Goal: Information Seeking & Learning: Learn about a topic

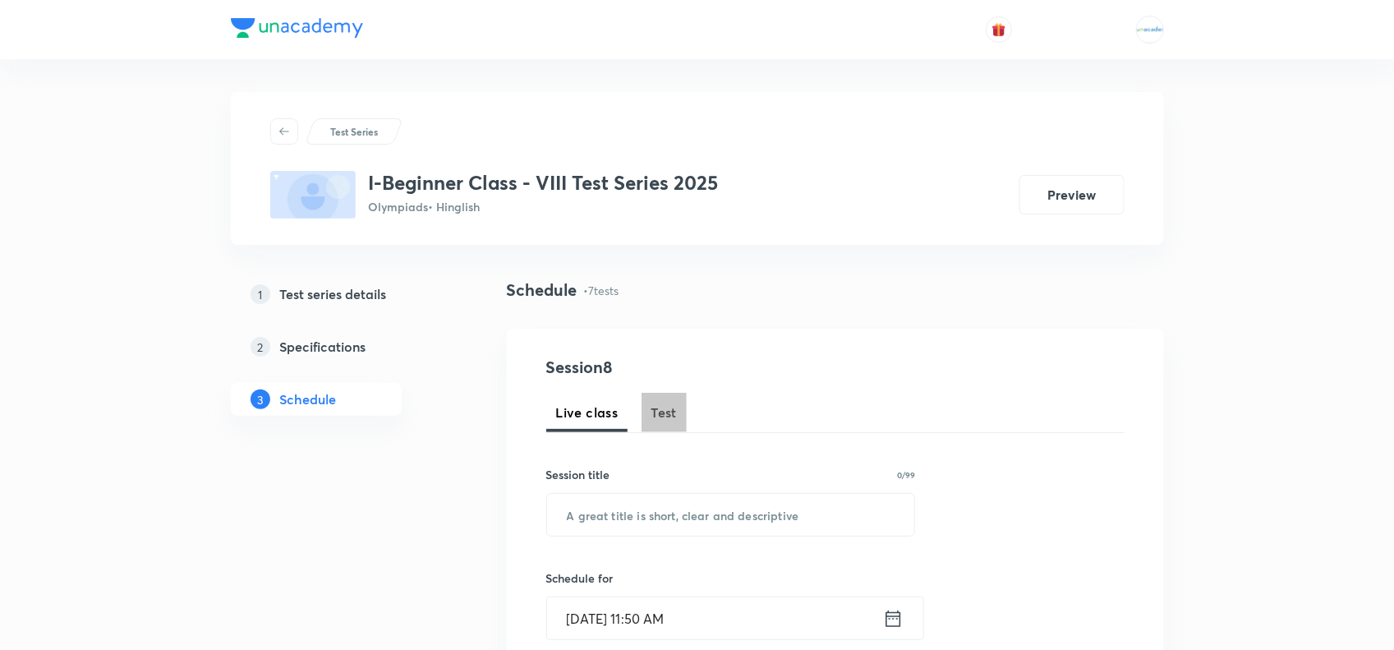
click at [665, 420] on span "Test" at bounding box center [664, 412] width 26 height 20
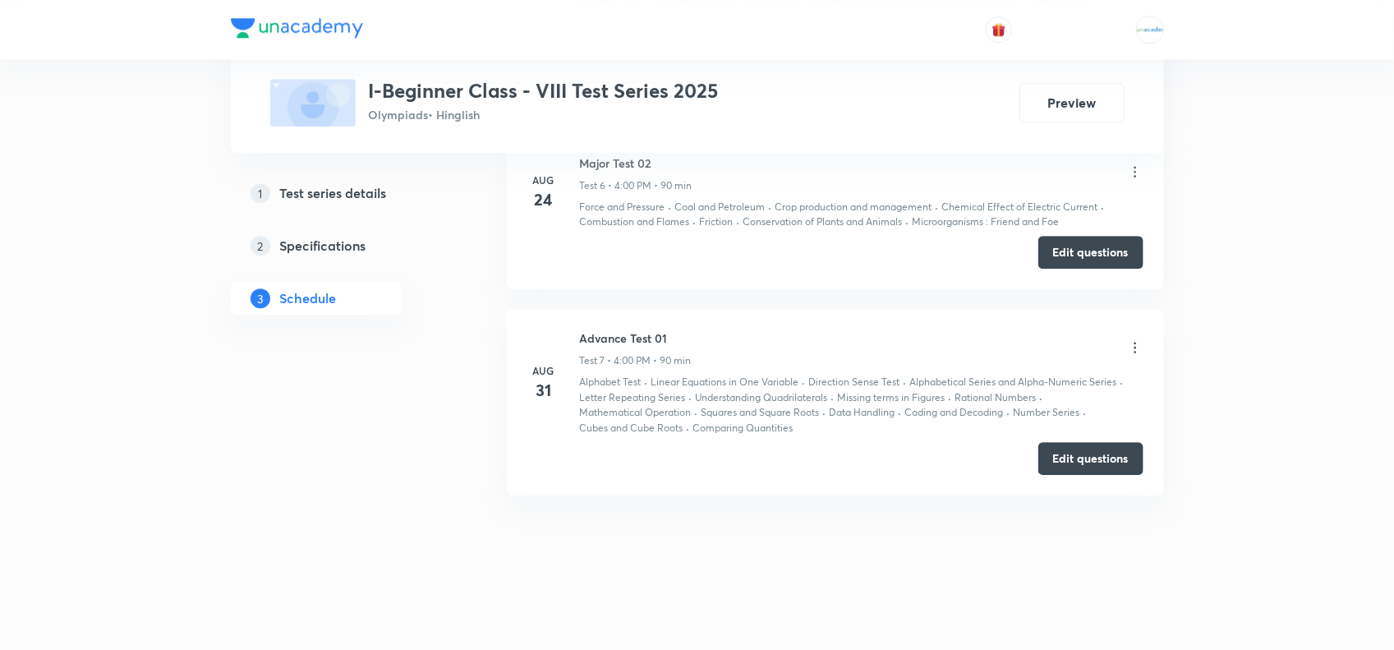
scroll to position [1943, 0]
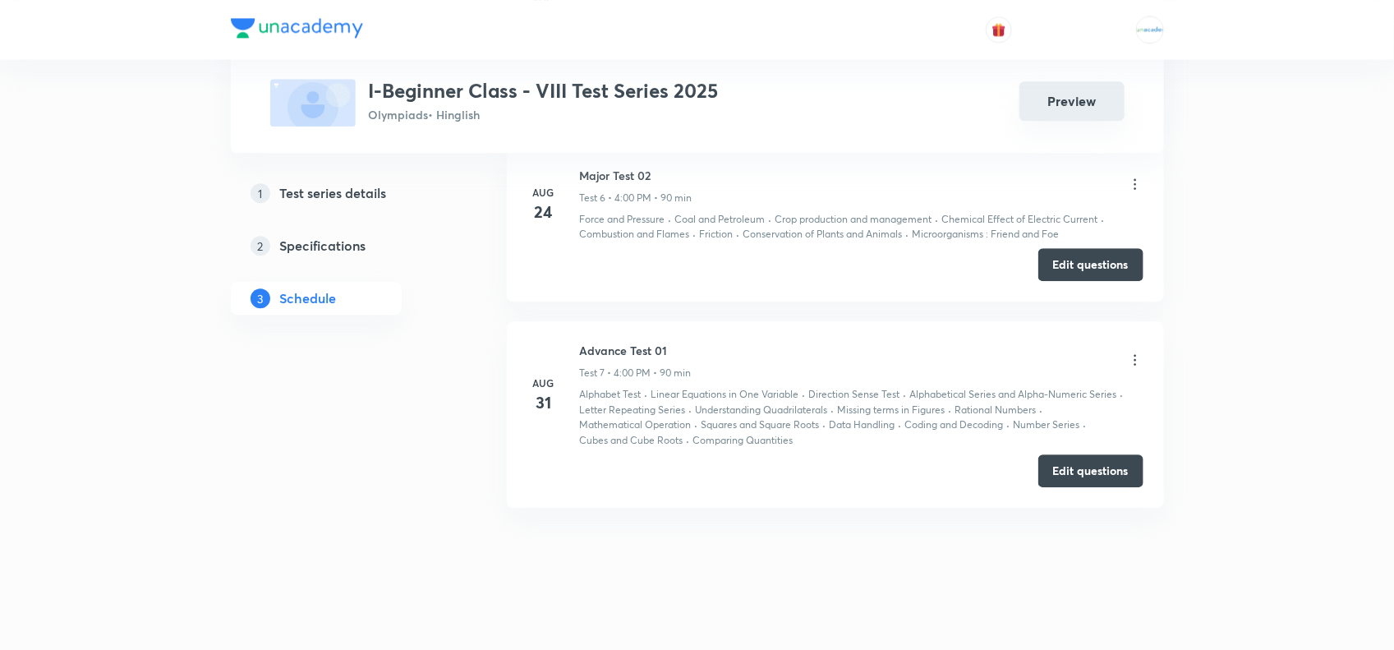
click at [1069, 107] on button "Preview" at bounding box center [1071, 100] width 105 height 39
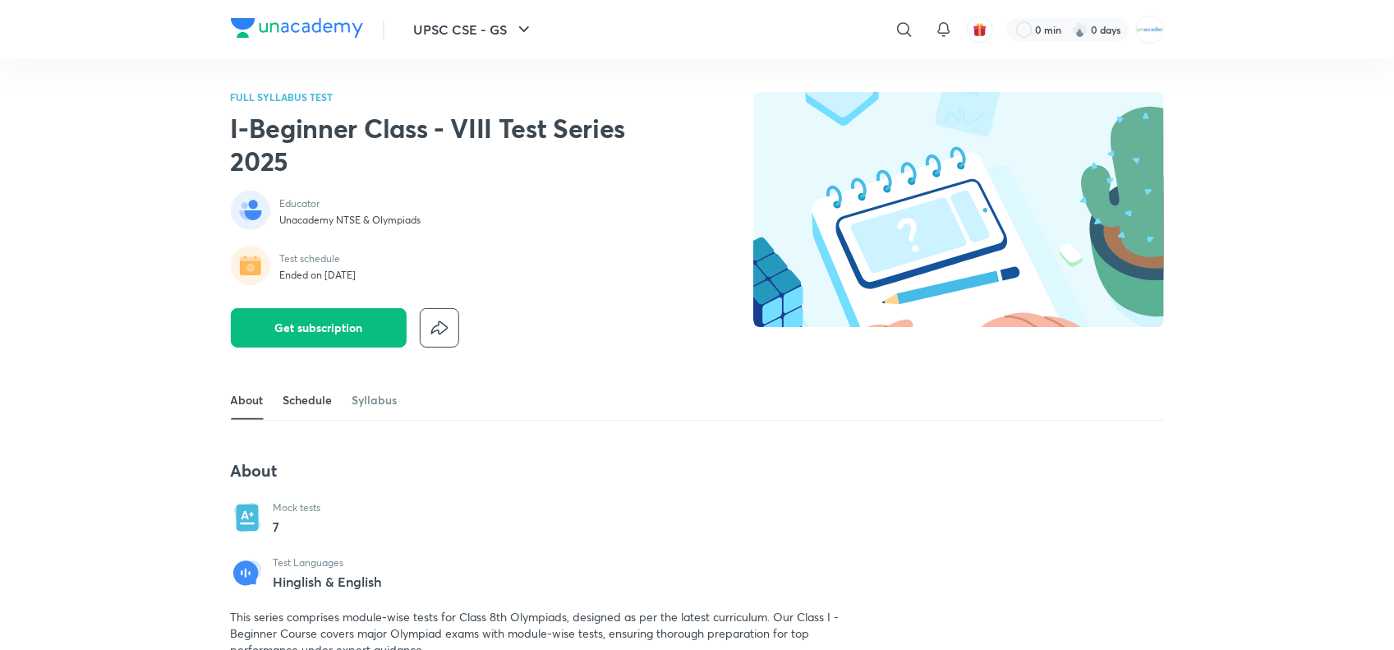
click at [318, 401] on link "Schedule" at bounding box center [307, 399] width 49 height 39
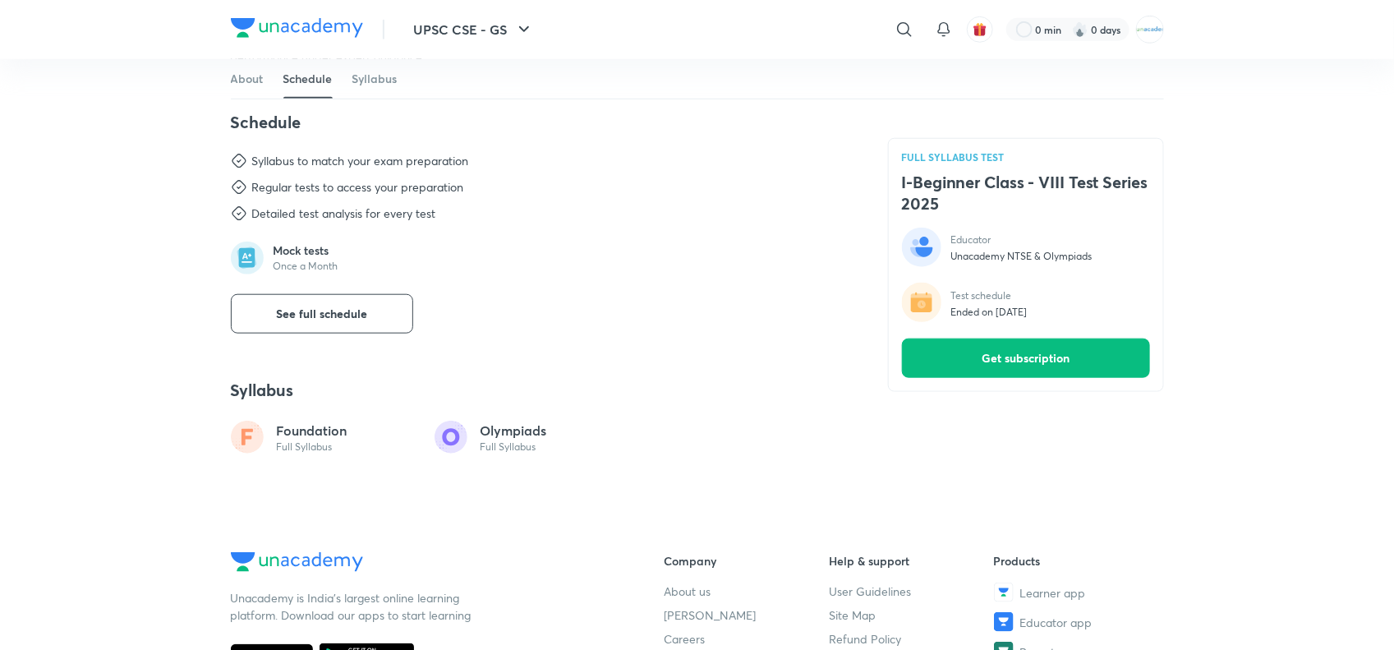
scroll to position [628, 0]
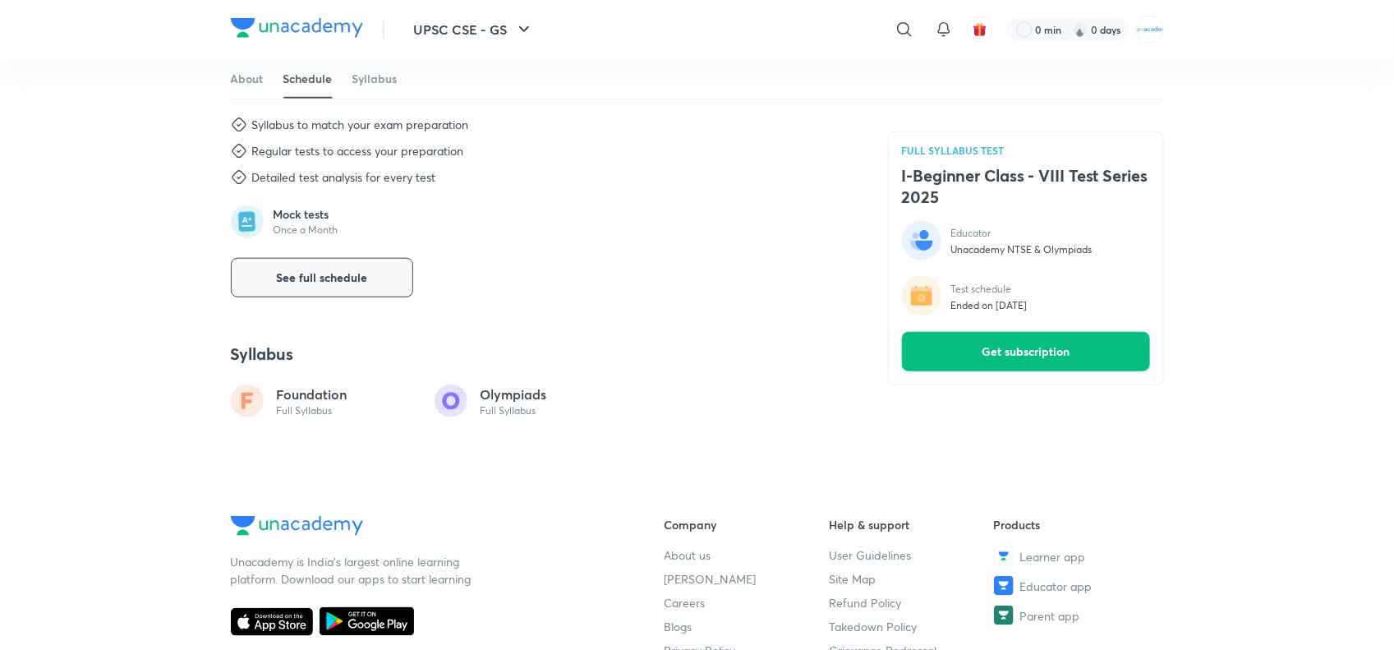
click at [323, 282] on span "See full schedule" at bounding box center [321, 277] width 91 height 16
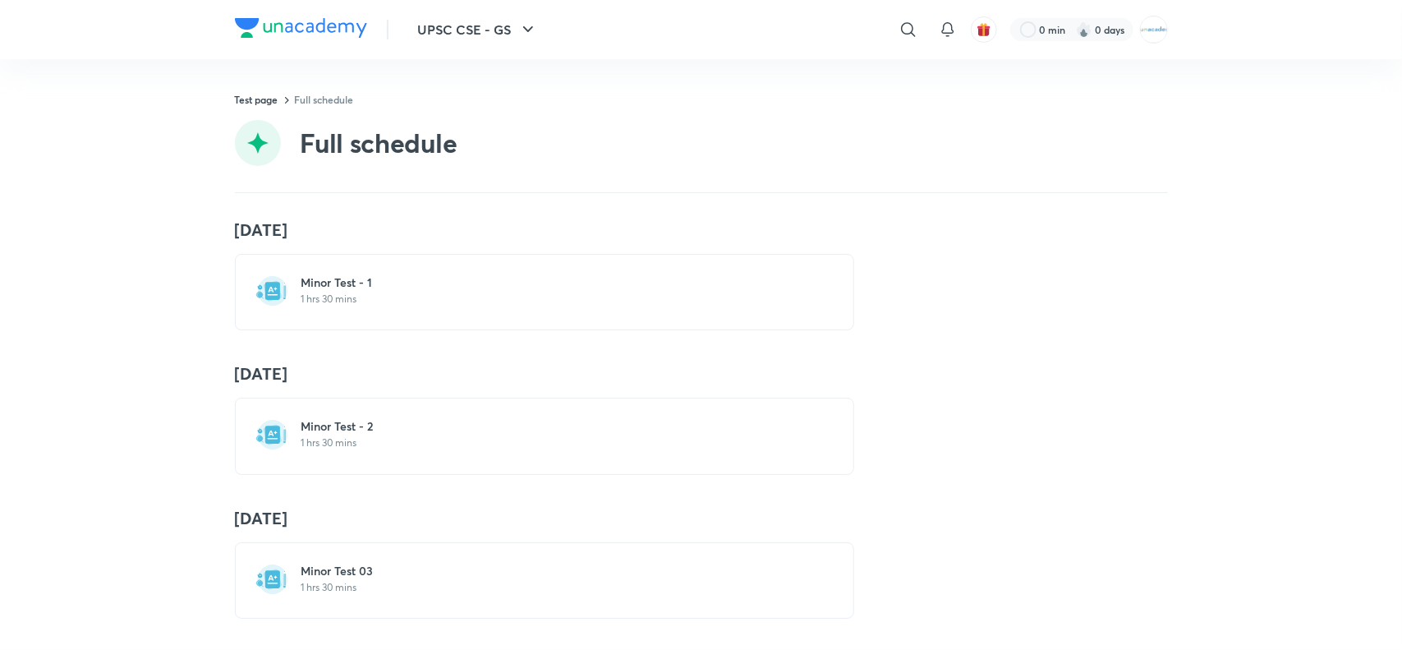
scroll to position [602, 0]
click at [300, 609] on div "11 May Minor Test - 1 1 hrs 30 mins 1 Jun Minor Test - 2 1 hrs 30 mins 29 Jun M…" at bounding box center [701, 421] width 1402 height 457
click at [329, 612] on div "11 May Minor Test - 1 1 hrs 30 mins 1 Jun Minor Test - 2 1 hrs 30 mins 29 Jun M…" at bounding box center [701, 421] width 1402 height 457
click at [319, 560] on h6 "Advance Test 01" at bounding box center [554, 568] width 506 height 16
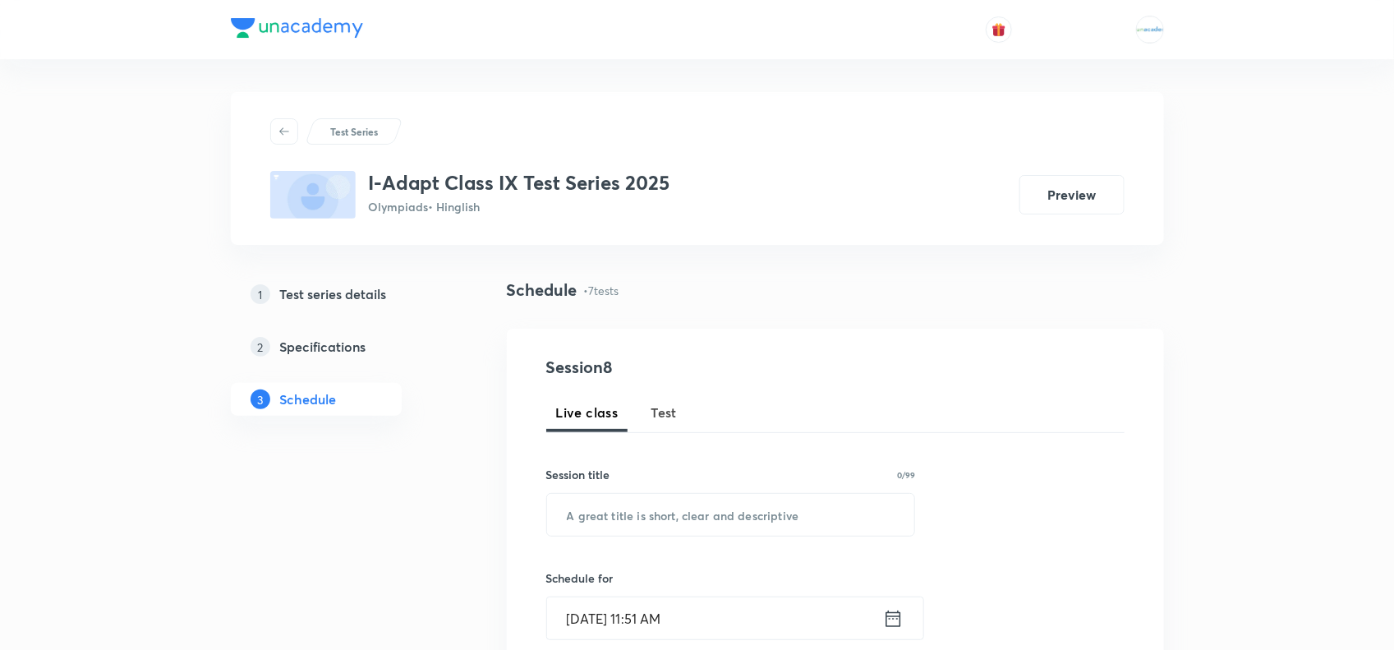
click at [655, 420] on span "Test" at bounding box center [664, 412] width 26 height 20
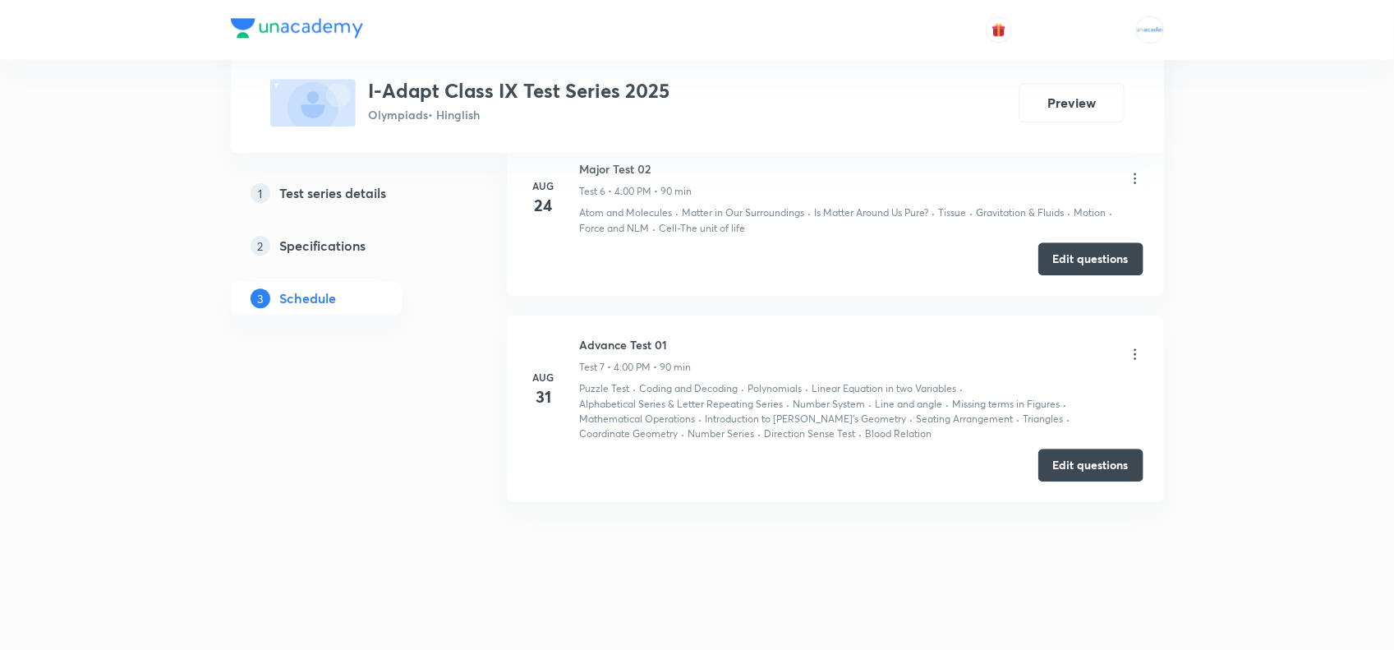
scroll to position [1884, 0]
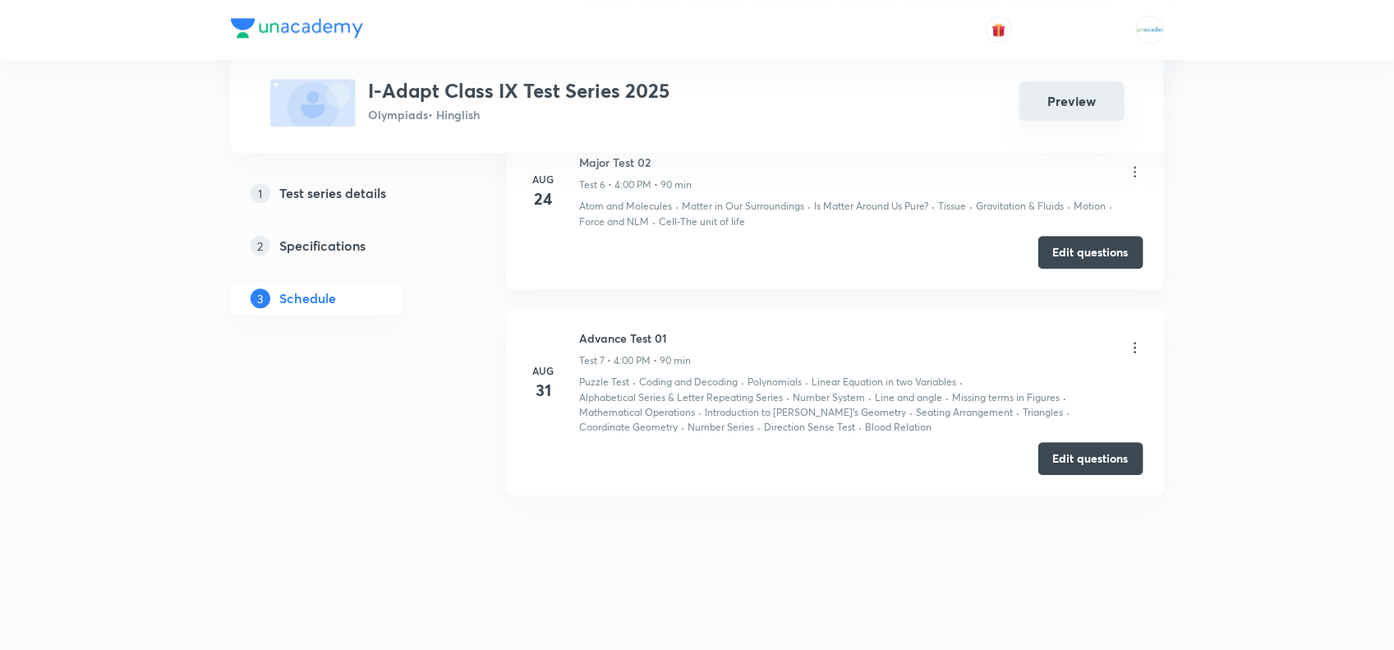
click at [1051, 108] on button "Preview" at bounding box center [1071, 100] width 105 height 39
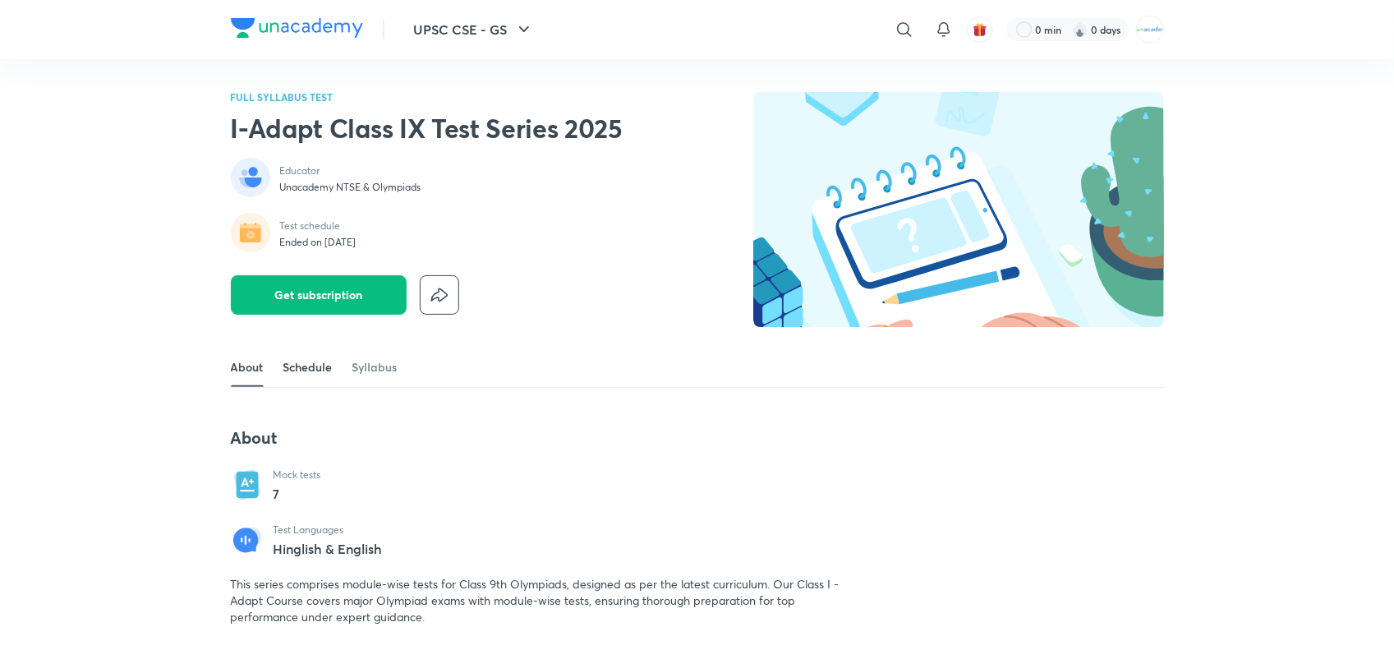
click at [290, 367] on link "Schedule" at bounding box center [307, 366] width 49 height 39
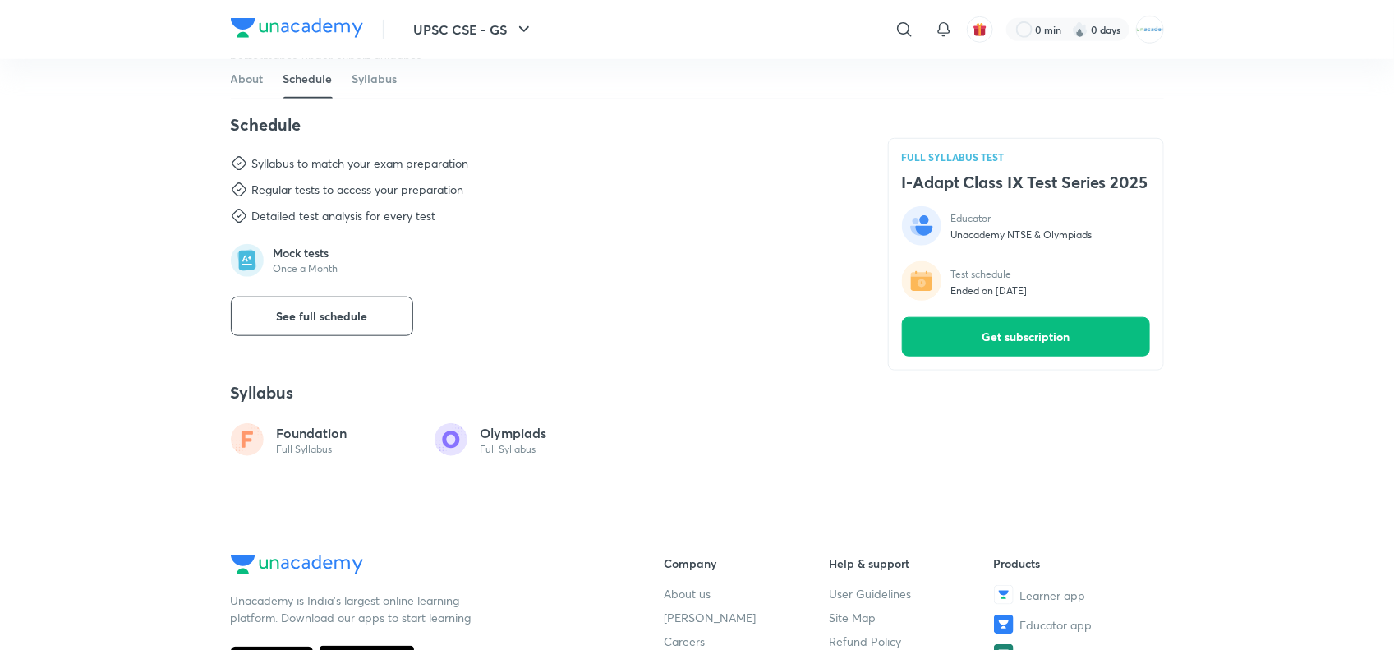
scroll to position [559, 0]
click at [334, 333] on button "See full schedule" at bounding box center [322, 313] width 182 height 39
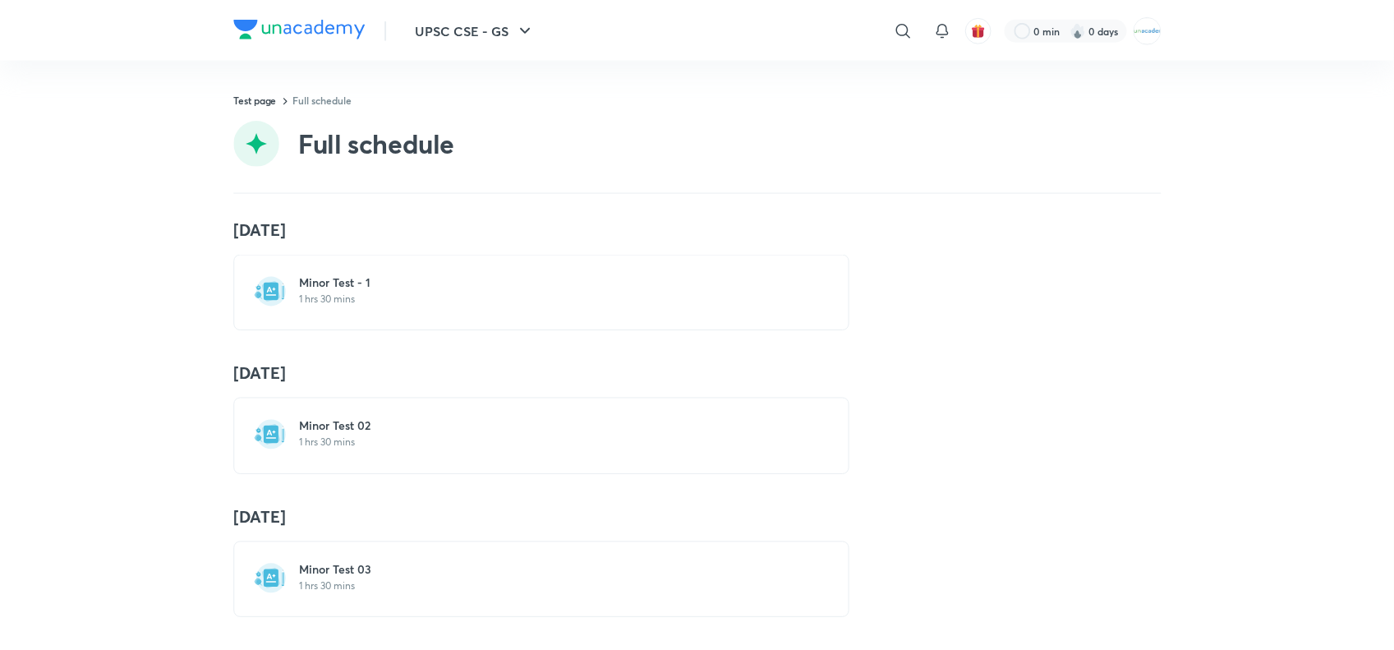
scroll to position [602, 0]
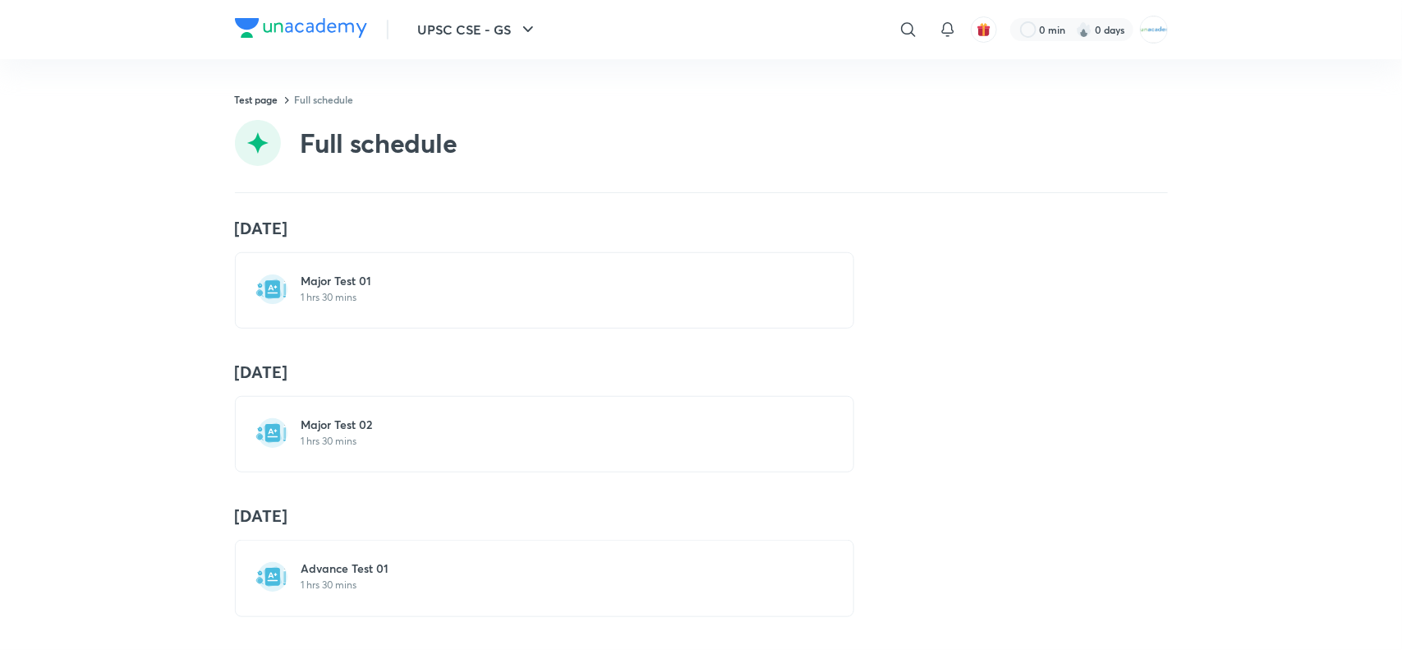
click at [306, 578] on p "1 hrs 30 mins" at bounding box center [554, 584] width 506 height 13
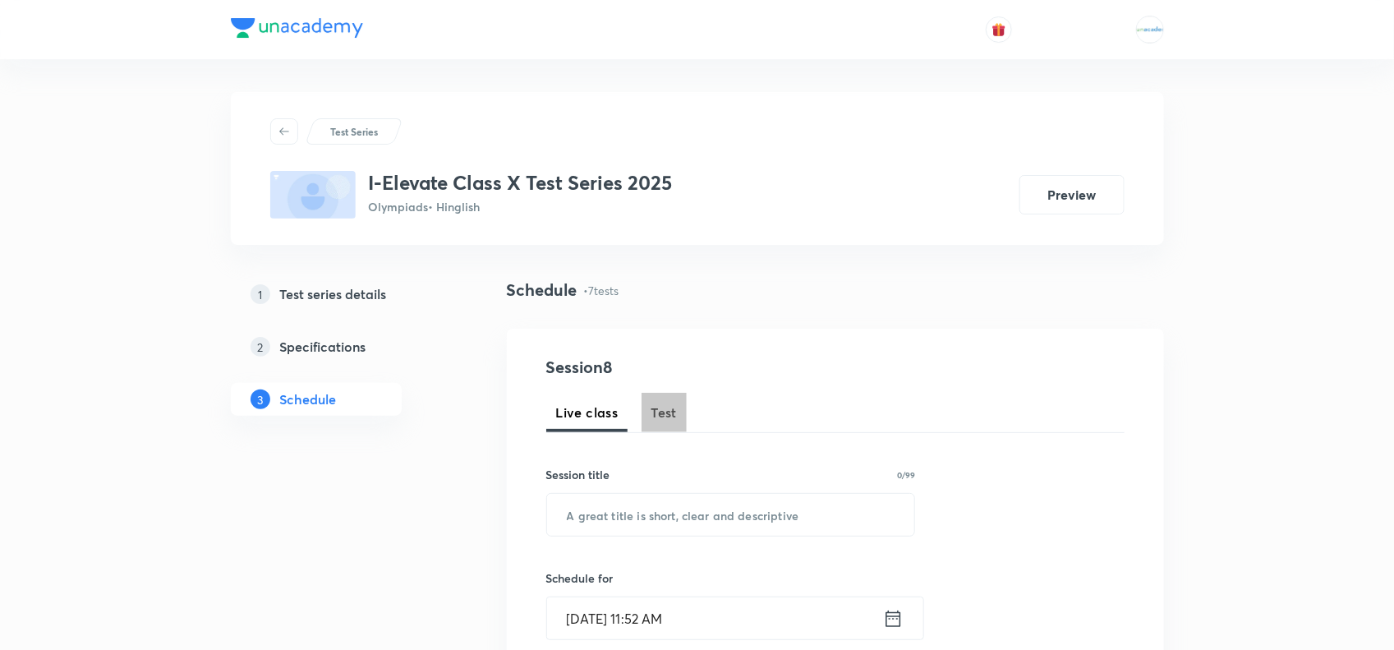
drag, startPoint x: 0, startPoint y: 0, endPoint x: 657, endPoint y: 421, distance: 780.6
click at [657, 421] on span "Test" at bounding box center [664, 412] width 26 height 20
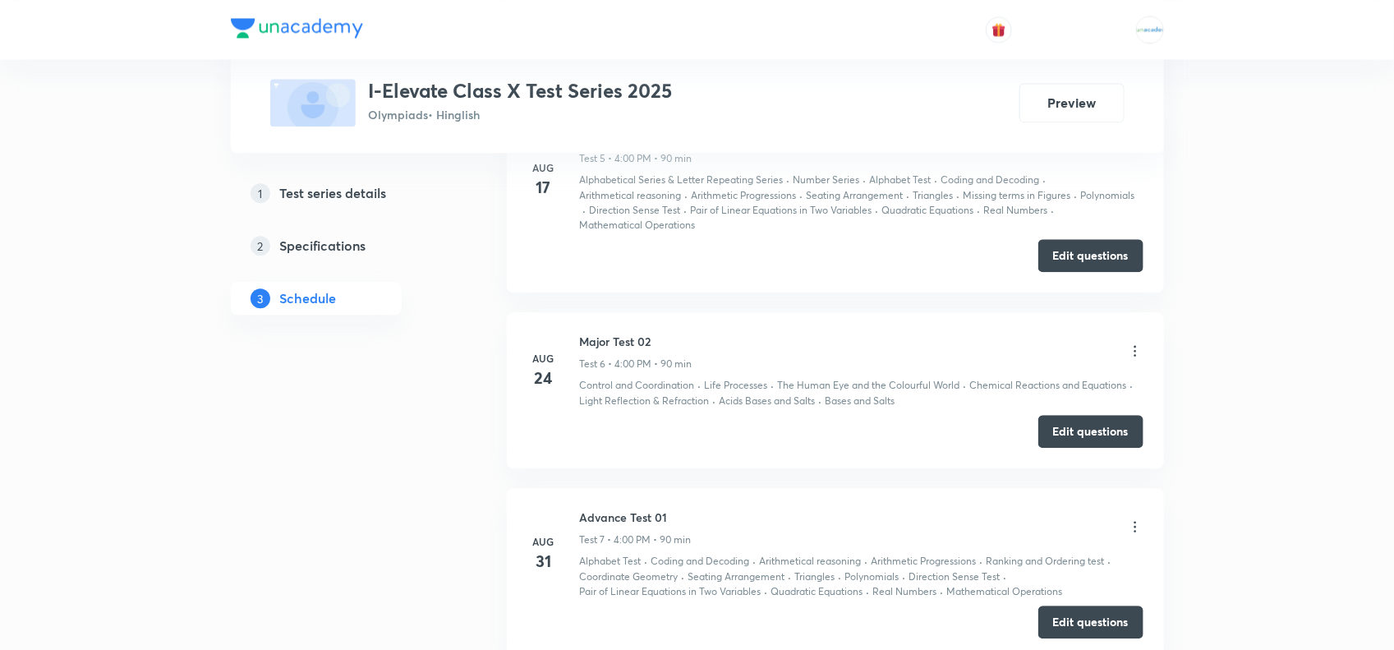
scroll to position [1912, 0]
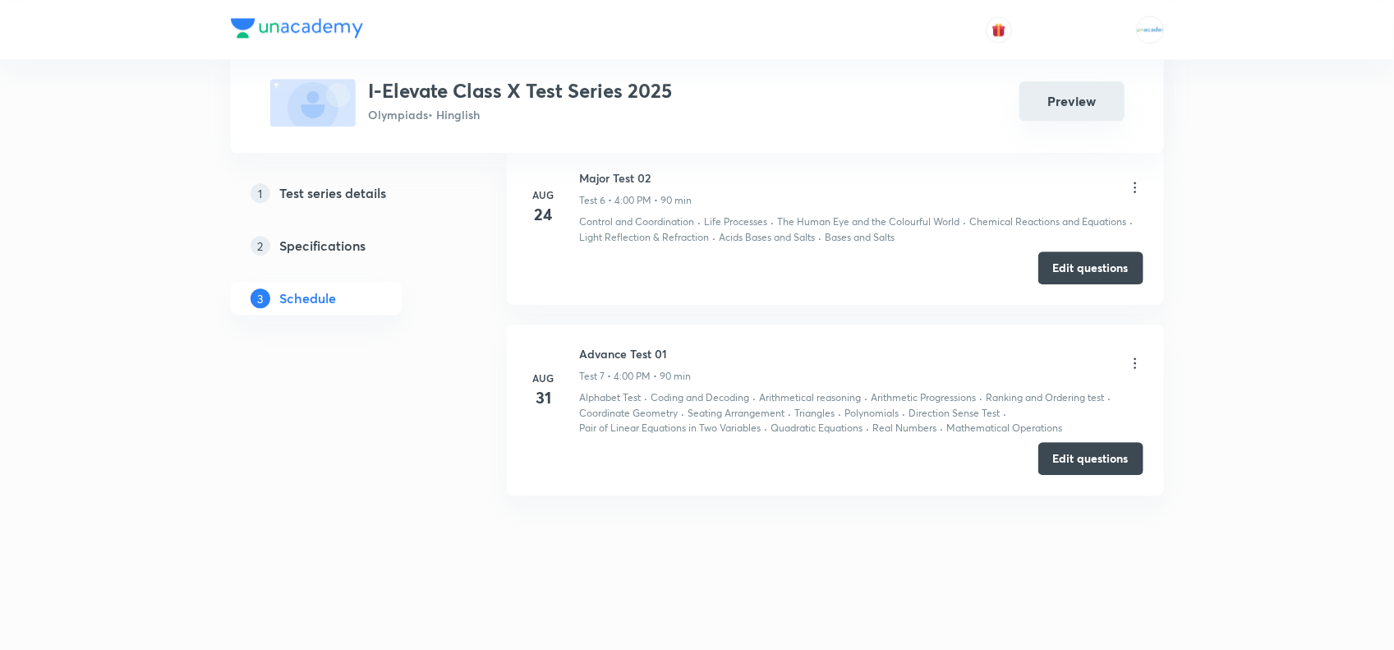
click at [1033, 103] on button "Preview" at bounding box center [1071, 100] width 105 height 39
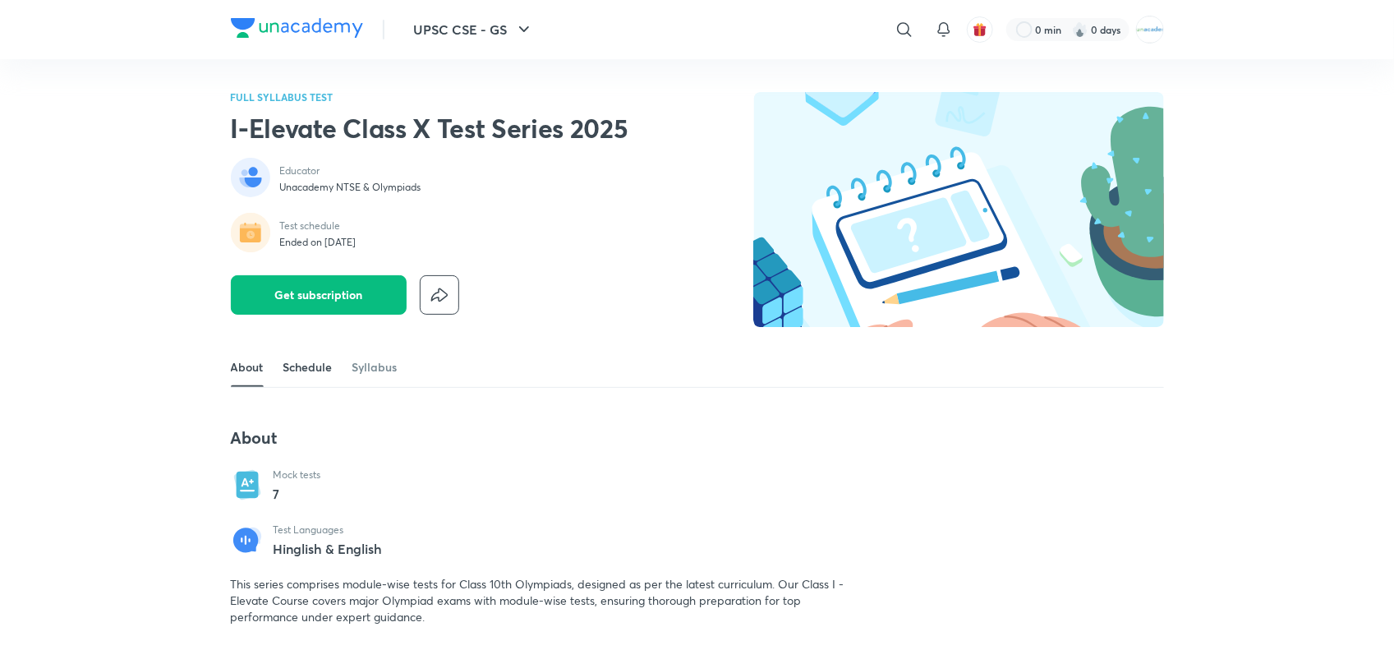
click at [301, 357] on link "Schedule" at bounding box center [307, 366] width 49 height 39
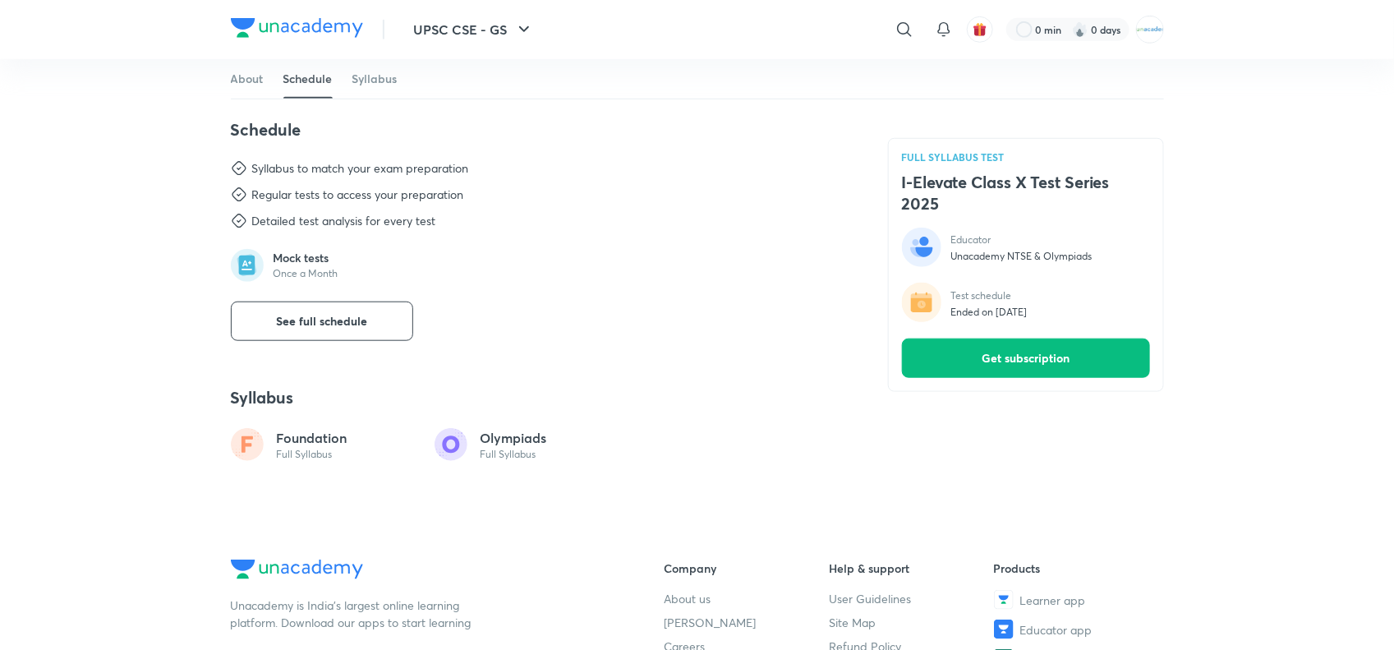
scroll to position [559, 0]
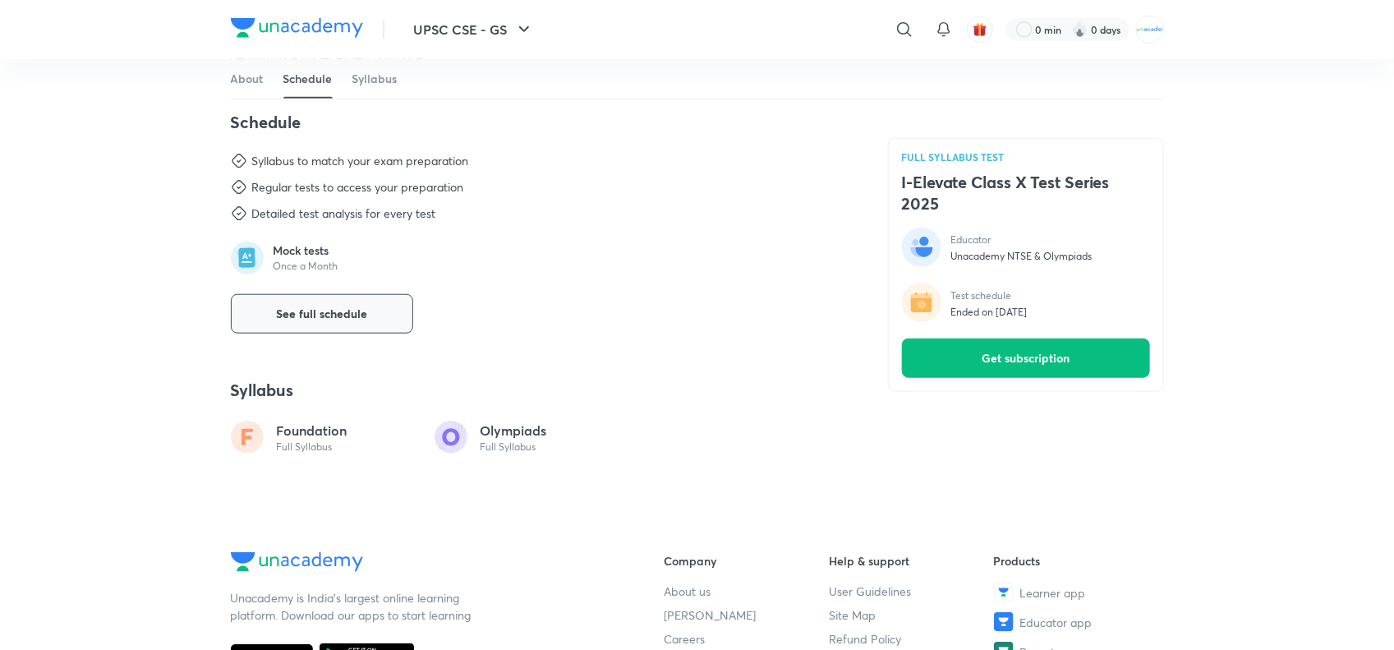
click at [312, 315] on span "See full schedule" at bounding box center [321, 314] width 91 height 16
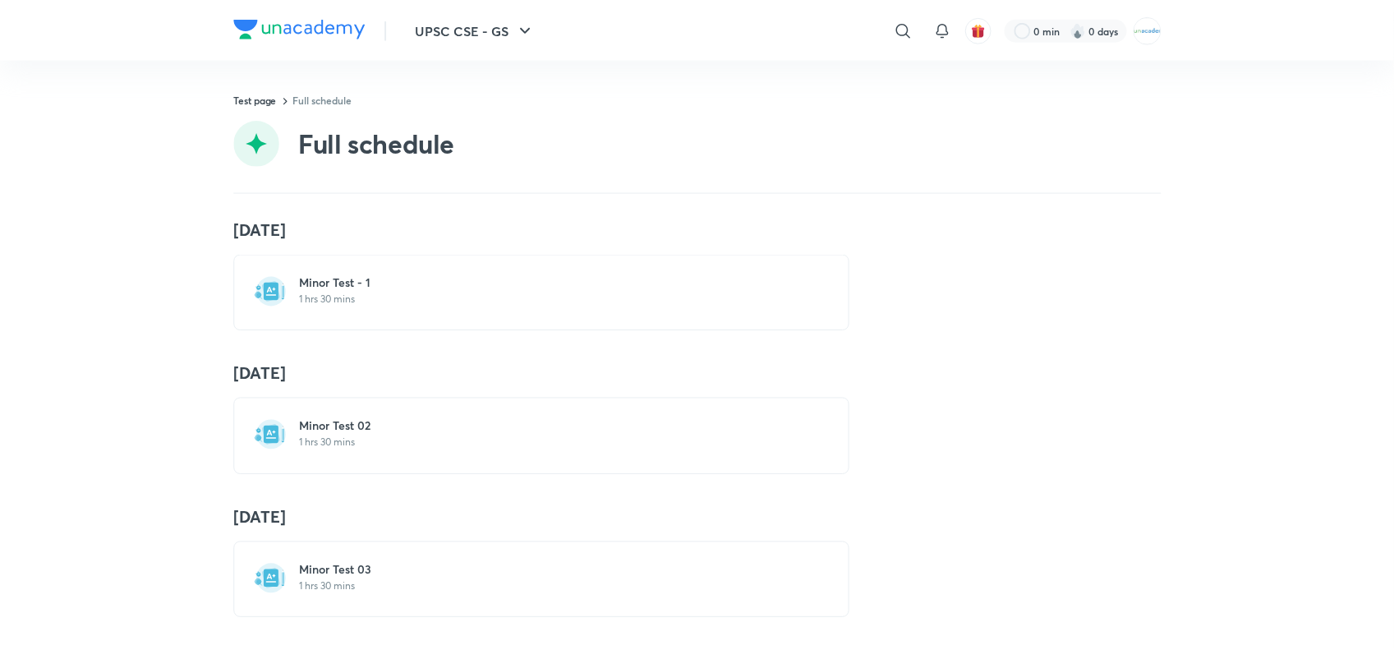
scroll to position [602, 0]
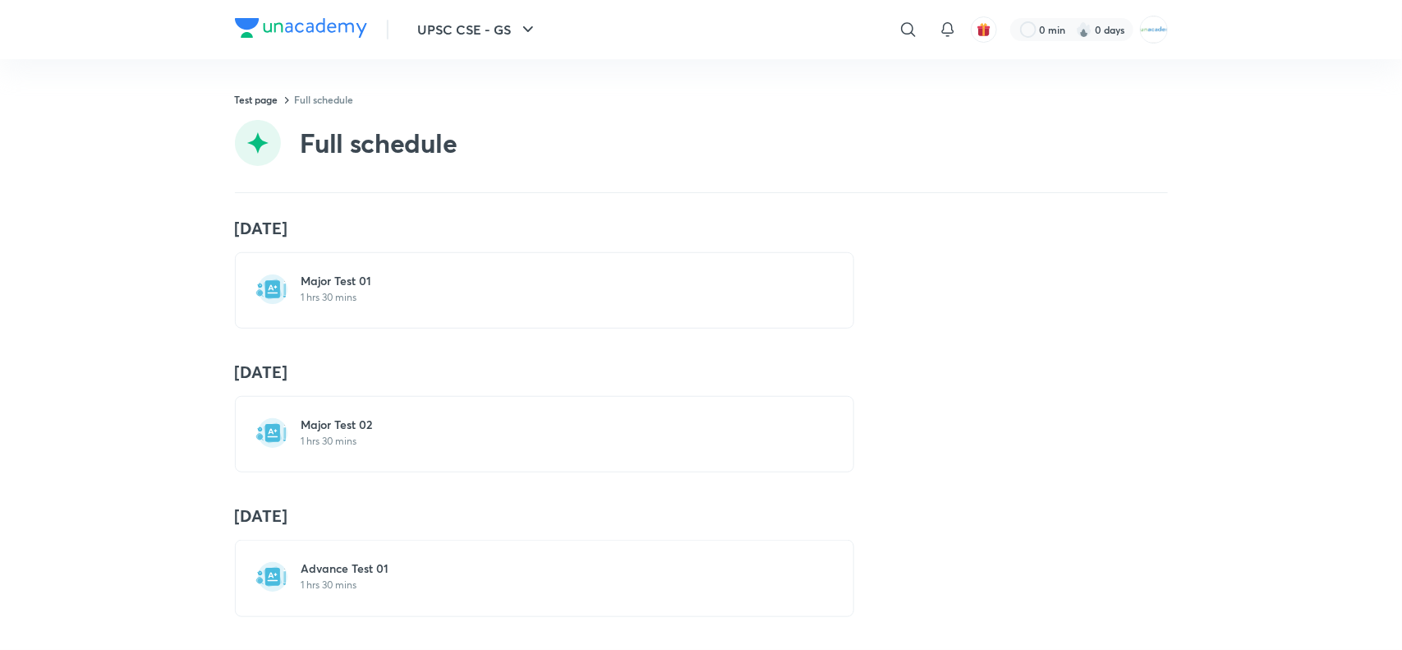
click at [339, 602] on div "11 May Minor Test - 1 1 hrs 30 mins 1 Jun Minor Test 02 1 hrs 30 mins 29 Jun Mi…" at bounding box center [701, 421] width 1402 height 457
click at [317, 601] on div "Advance Test 01 1 hrs 30 mins" at bounding box center [544, 578] width 619 height 76
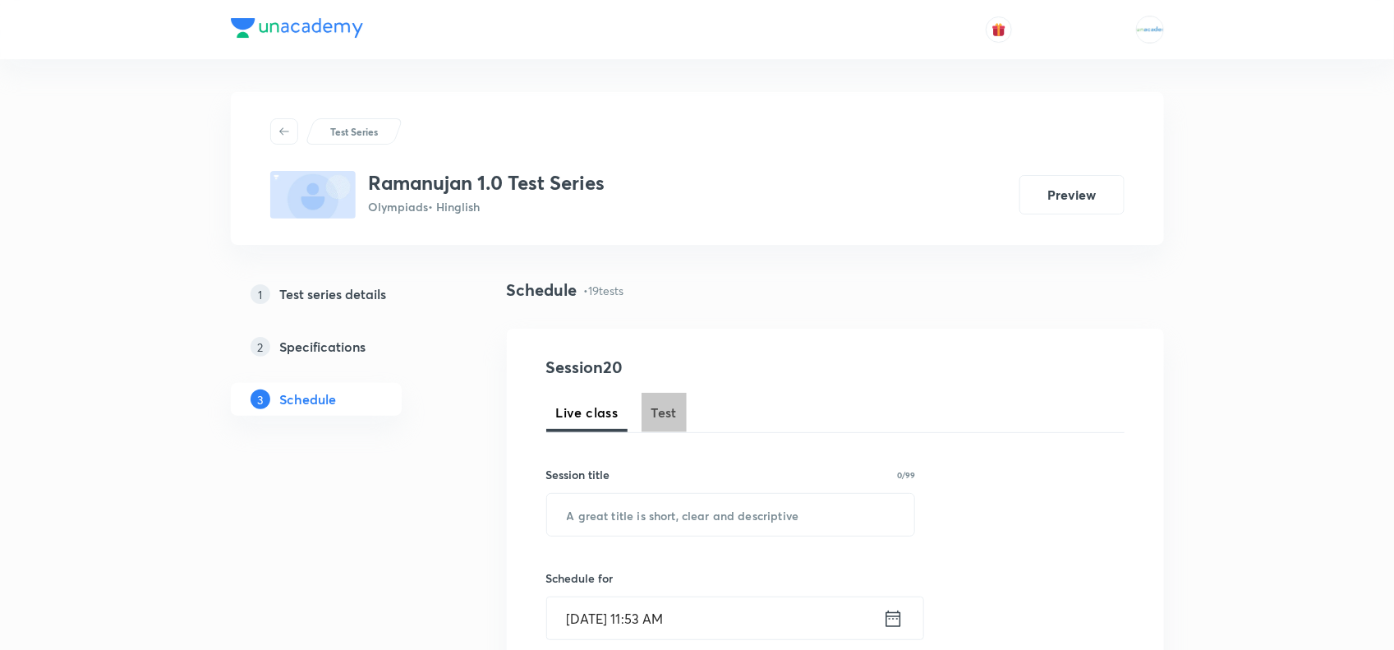
click at [663, 417] on span "Test" at bounding box center [664, 412] width 26 height 20
click at [1045, 206] on button "Preview" at bounding box center [1071, 192] width 105 height 39
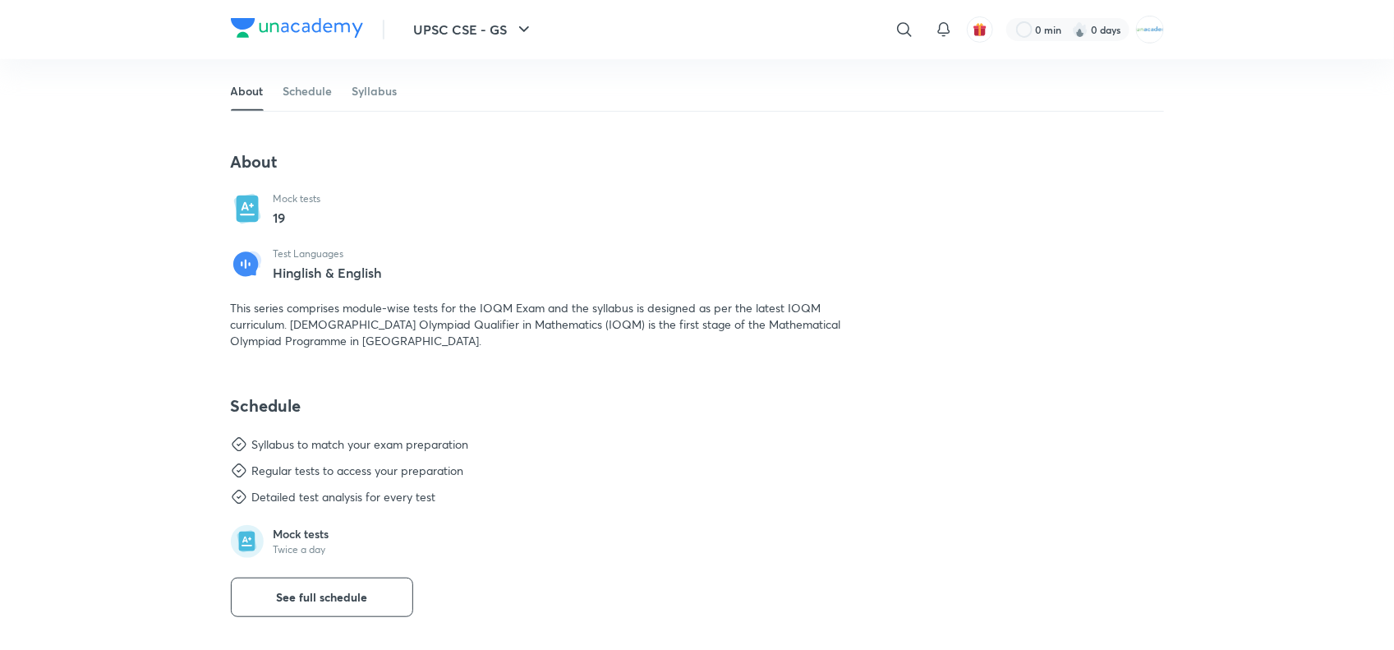
scroll to position [278, 0]
click at [297, 589] on span "See full schedule" at bounding box center [321, 595] width 91 height 16
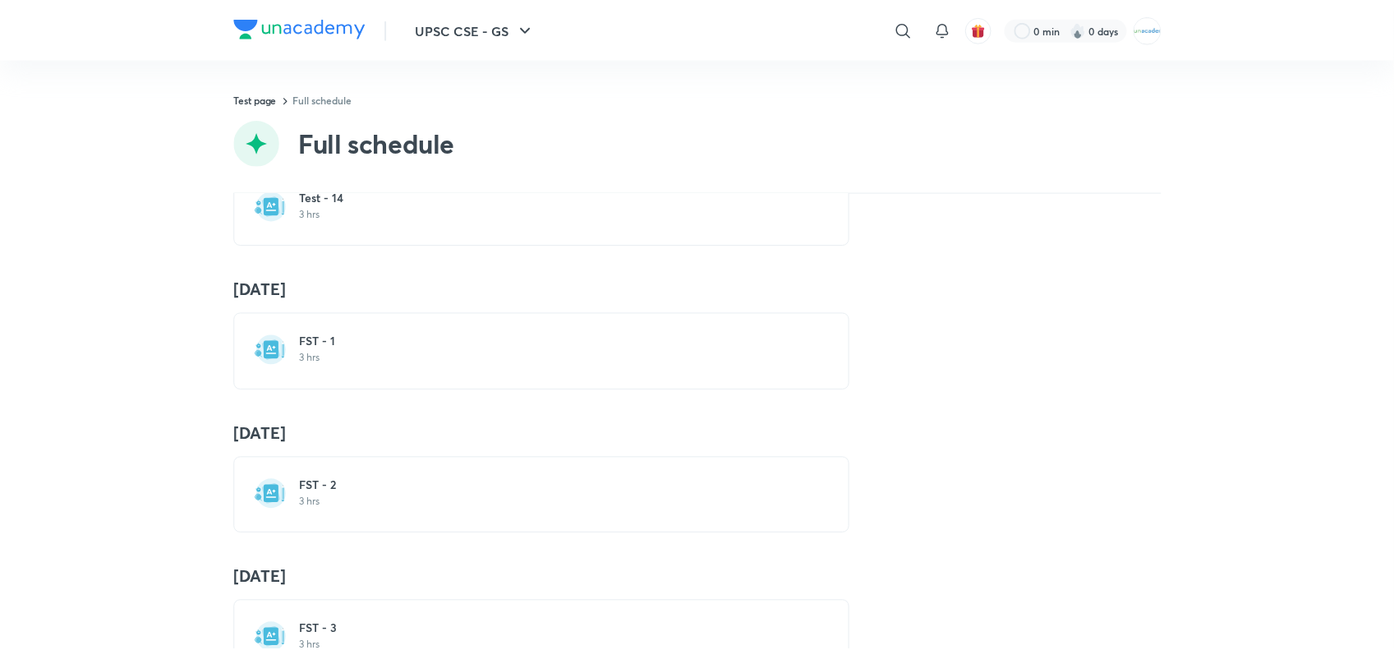
scroll to position [2348, 0]
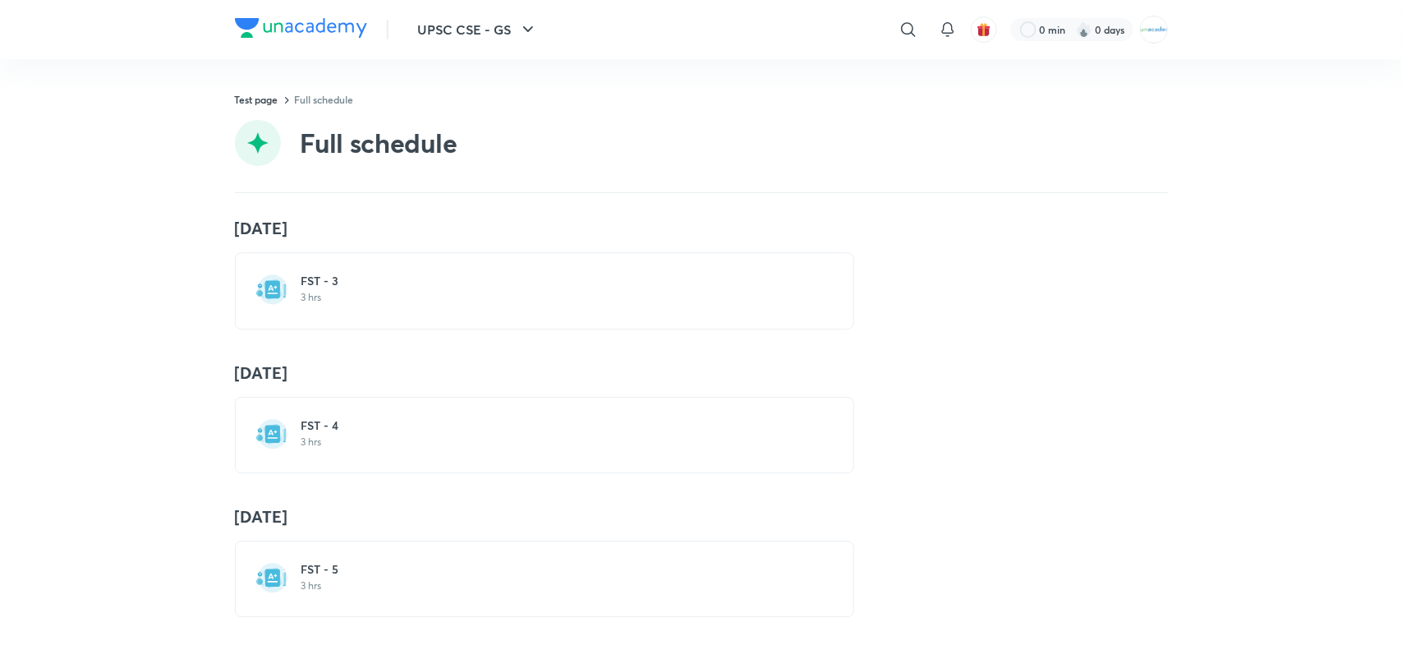
click at [313, 561] on h6 "FST - 5" at bounding box center [554, 569] width 506 height 16
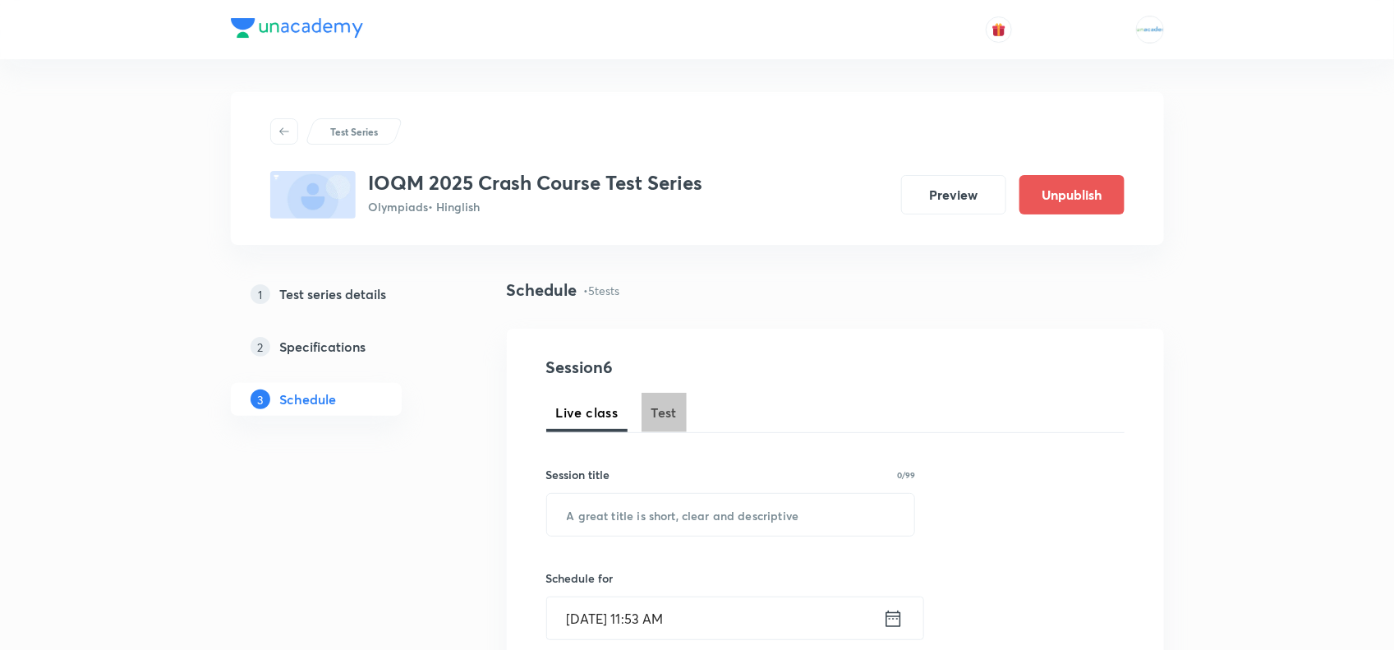
click at [665, 405] on span "Test" at bounding box center [664, 412] width 26 height 20
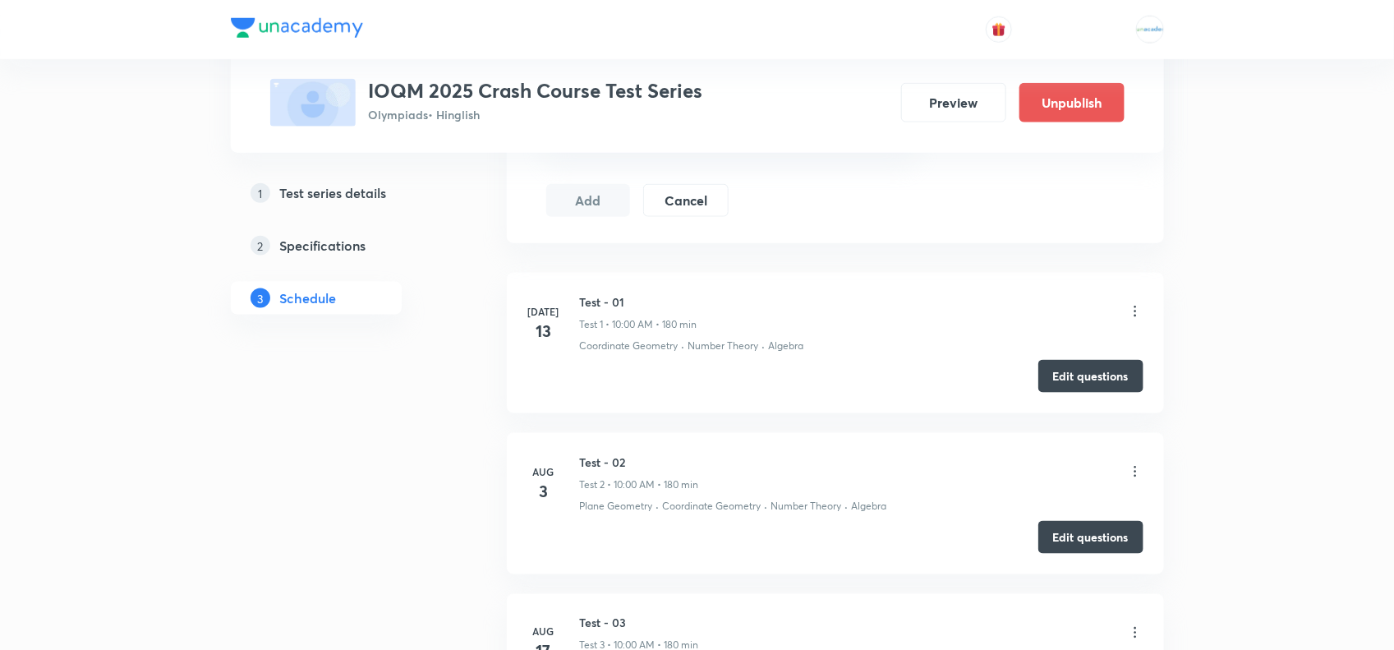
scroll to position [1373, 0]
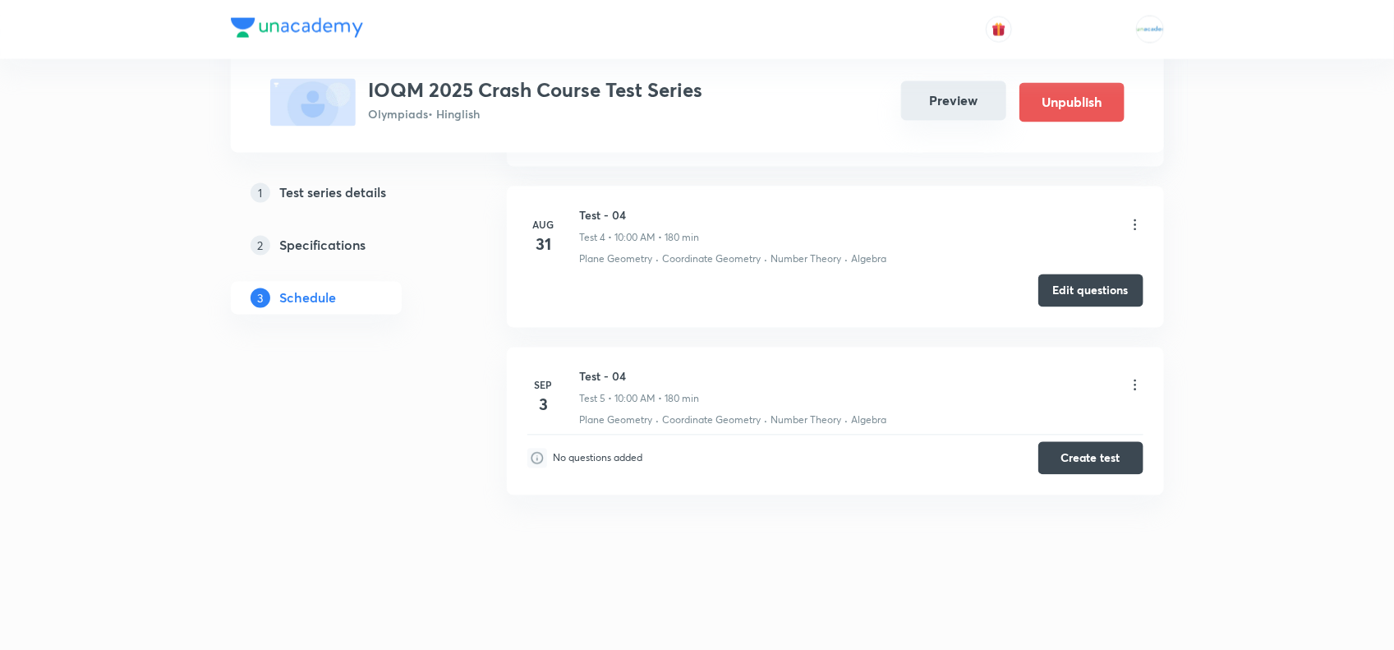
click at [966, 99] on button "Preview" at bounding box center [953, 100] width 105 height 39
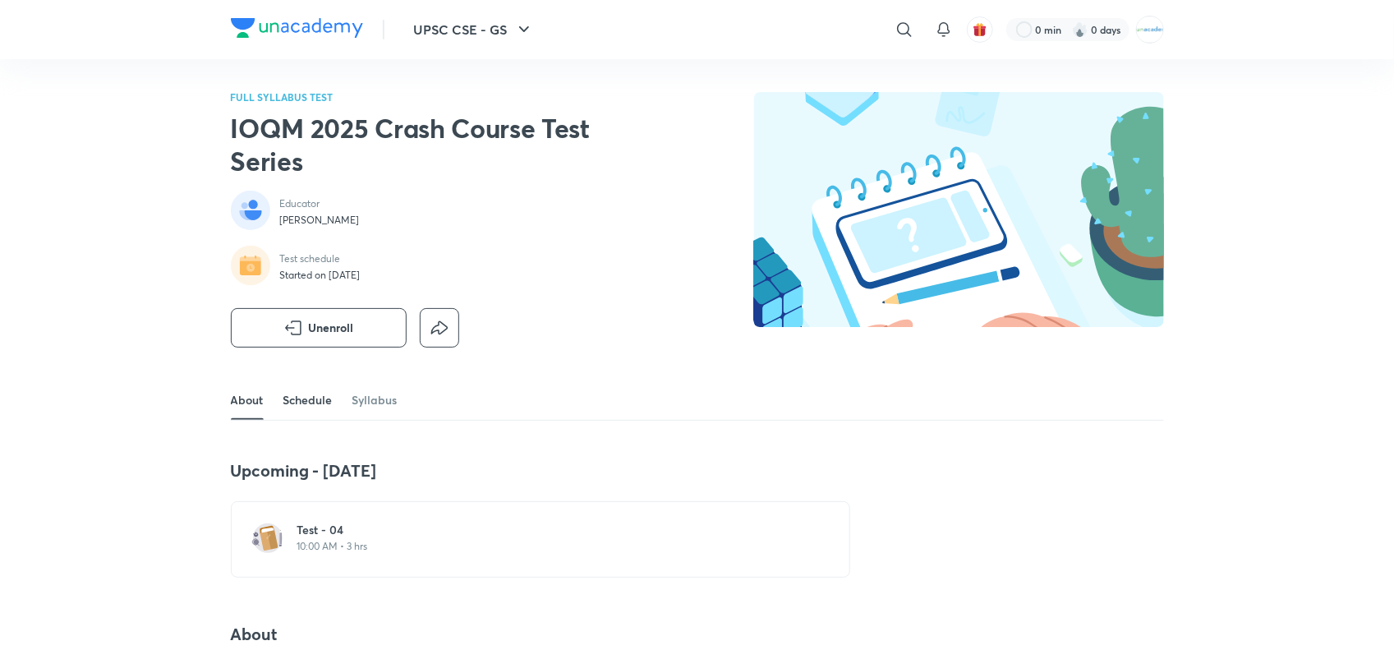
click at [330, 396] on link "Schedule" at bounding box center [307, 399] width 49 height 39
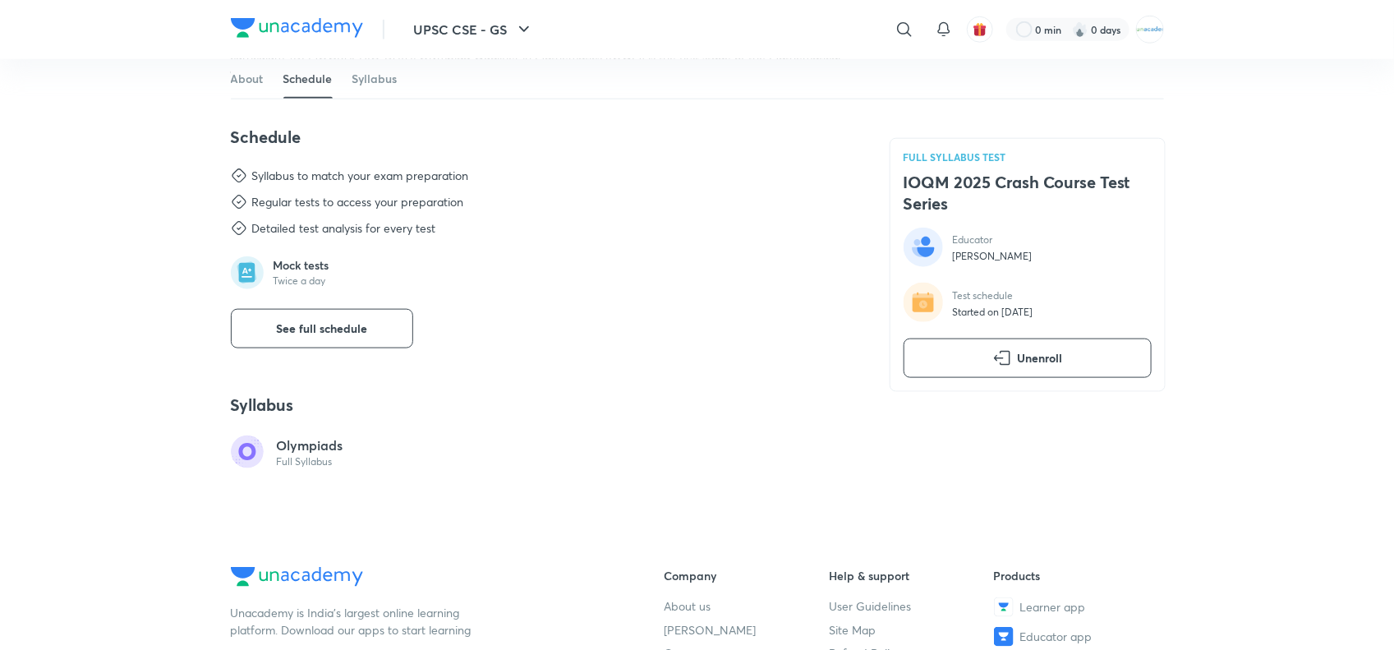
scroll to position [757, 0]
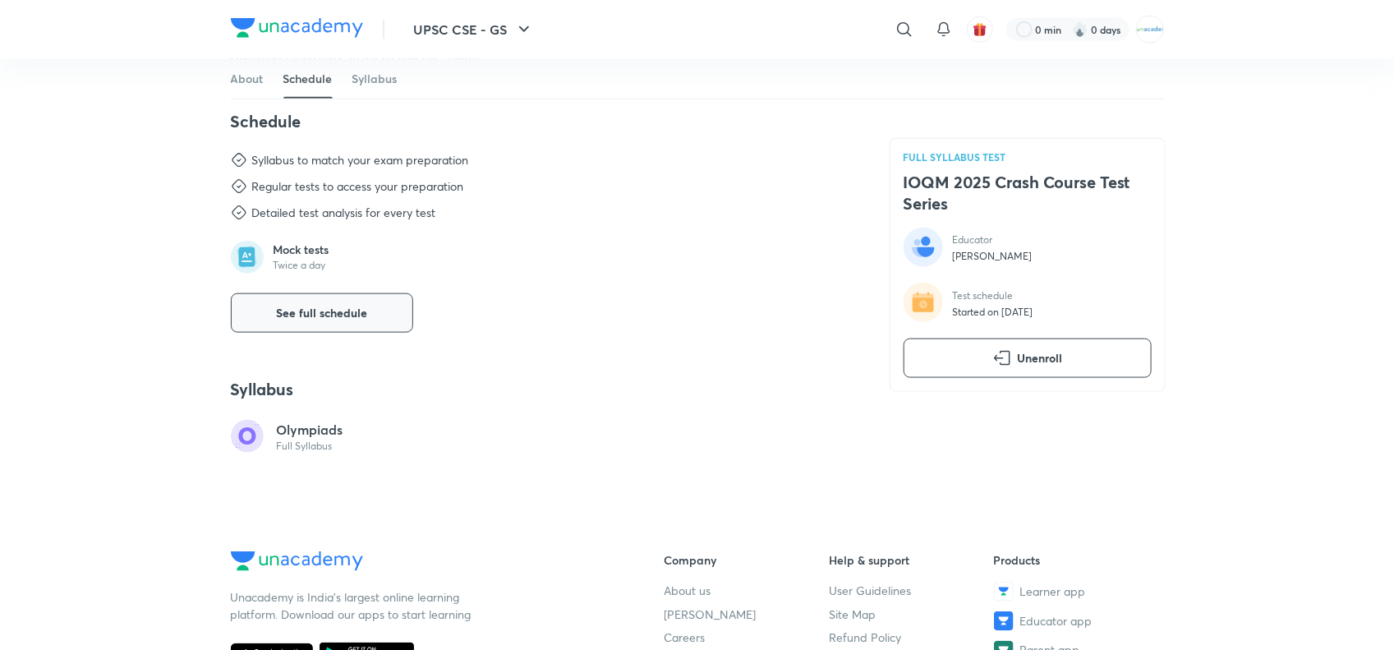
click at [281, 319] on span "See full schedule" at bounding box center [321, 313] width 91 height 16
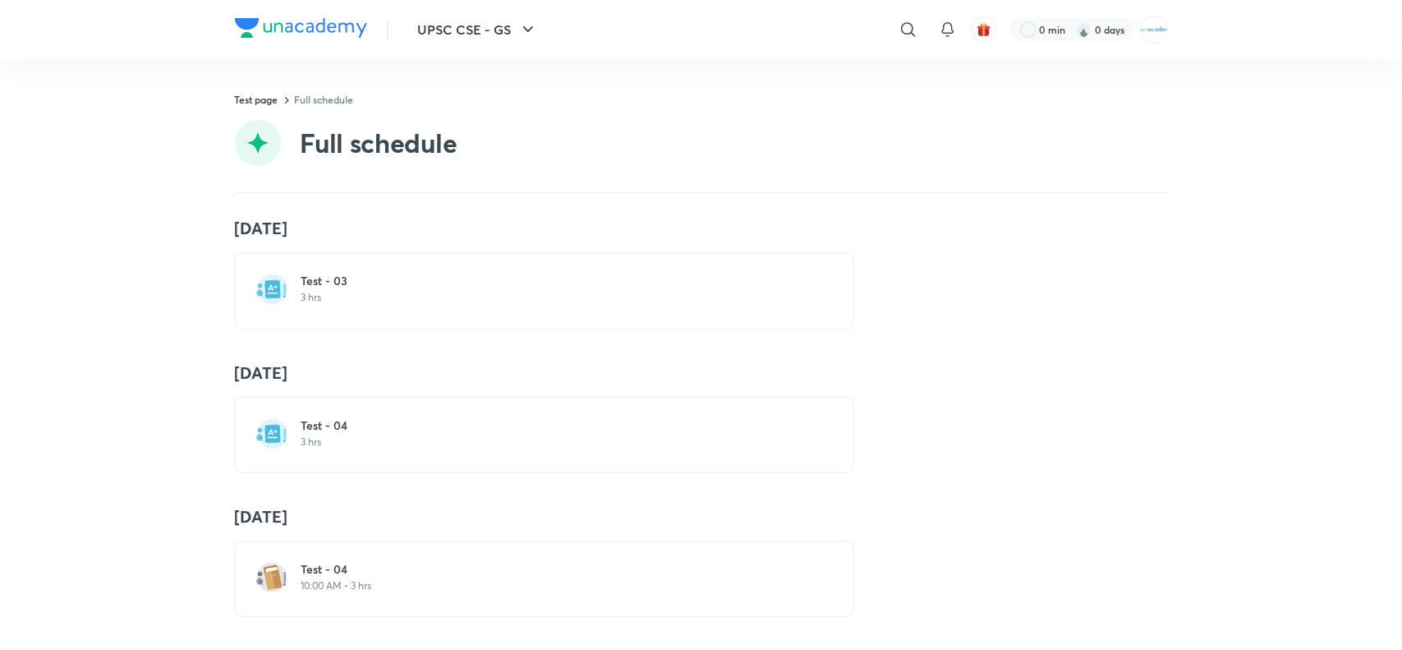
scroll to position [458, 0]
click at [301, 417] on h6 "Test - 04" at bounding box center [554, 425] width 506 height 16
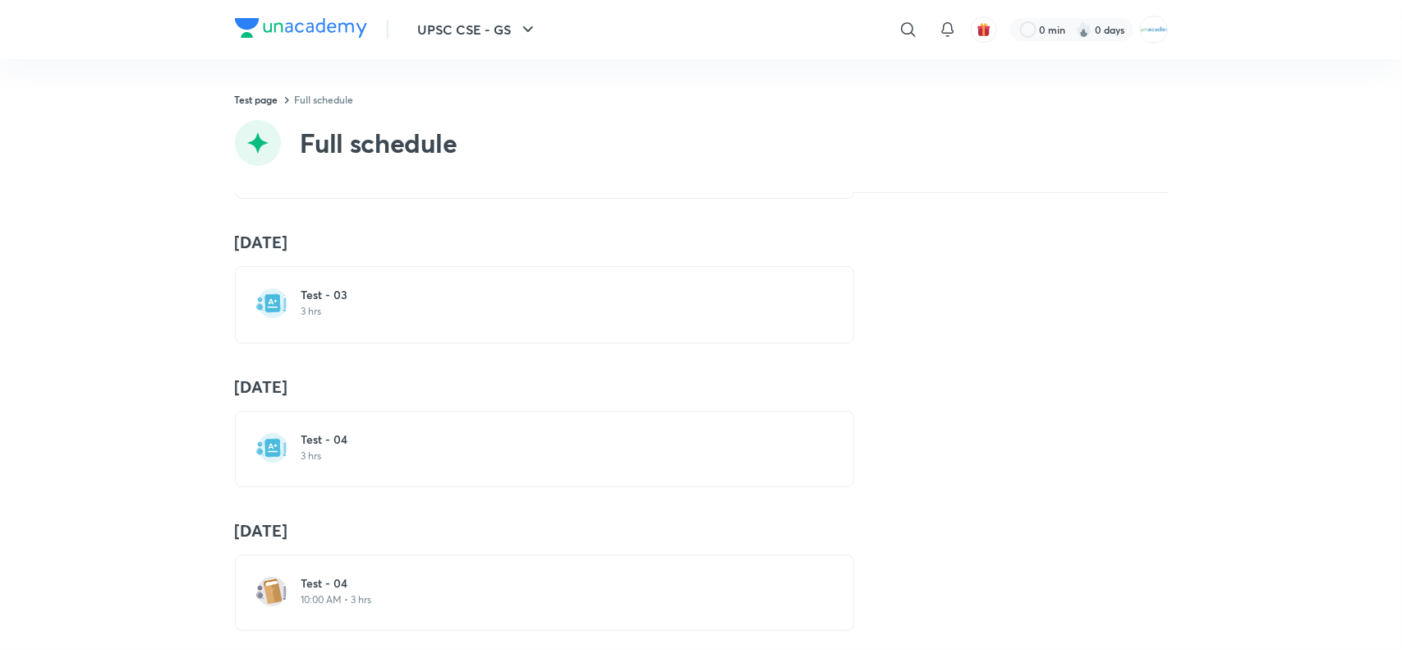
scroll to position [421, 0]
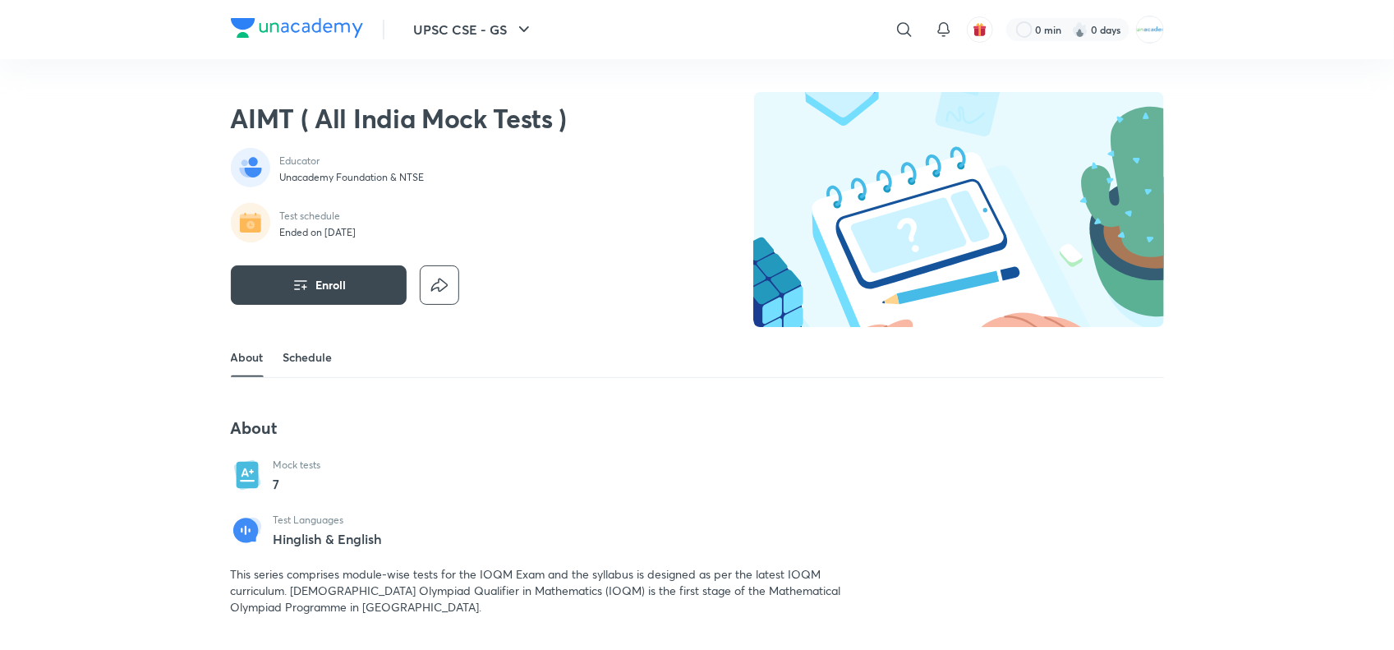
click at [316, 353] on link "Schedule" at bounding box center [307, 357] width 49 height 39
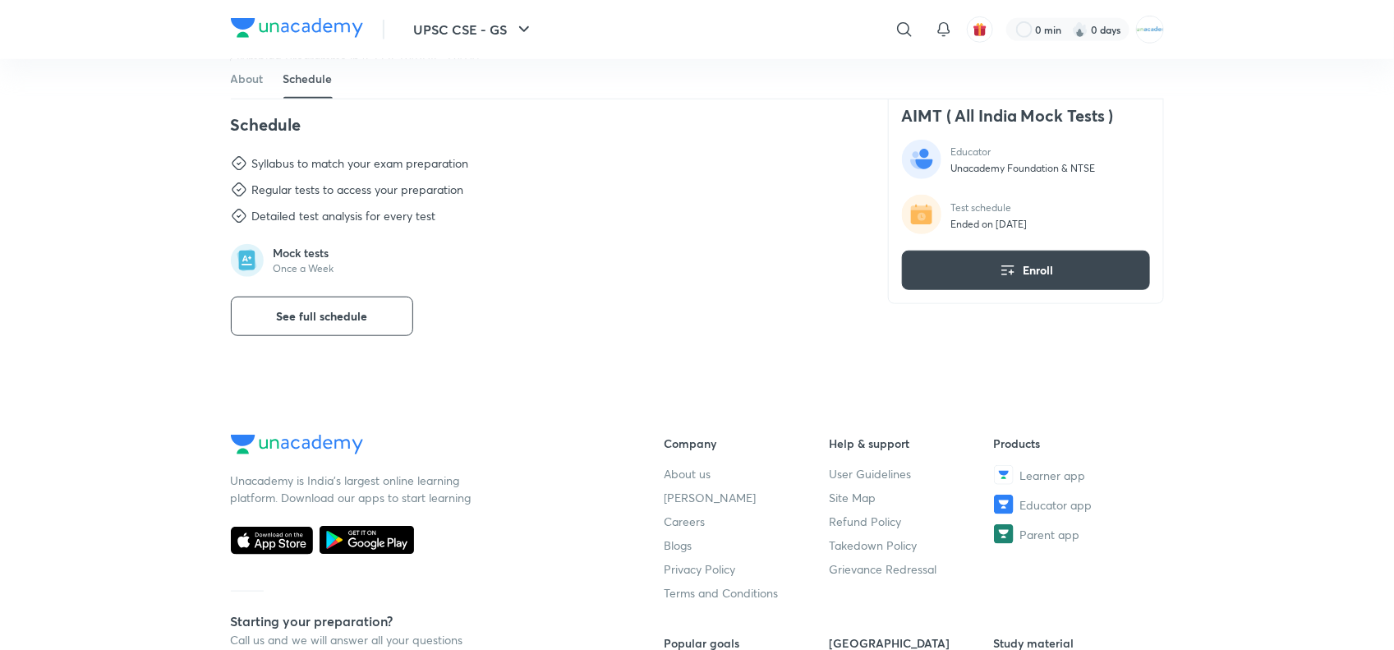
scroll to position [549, 0]
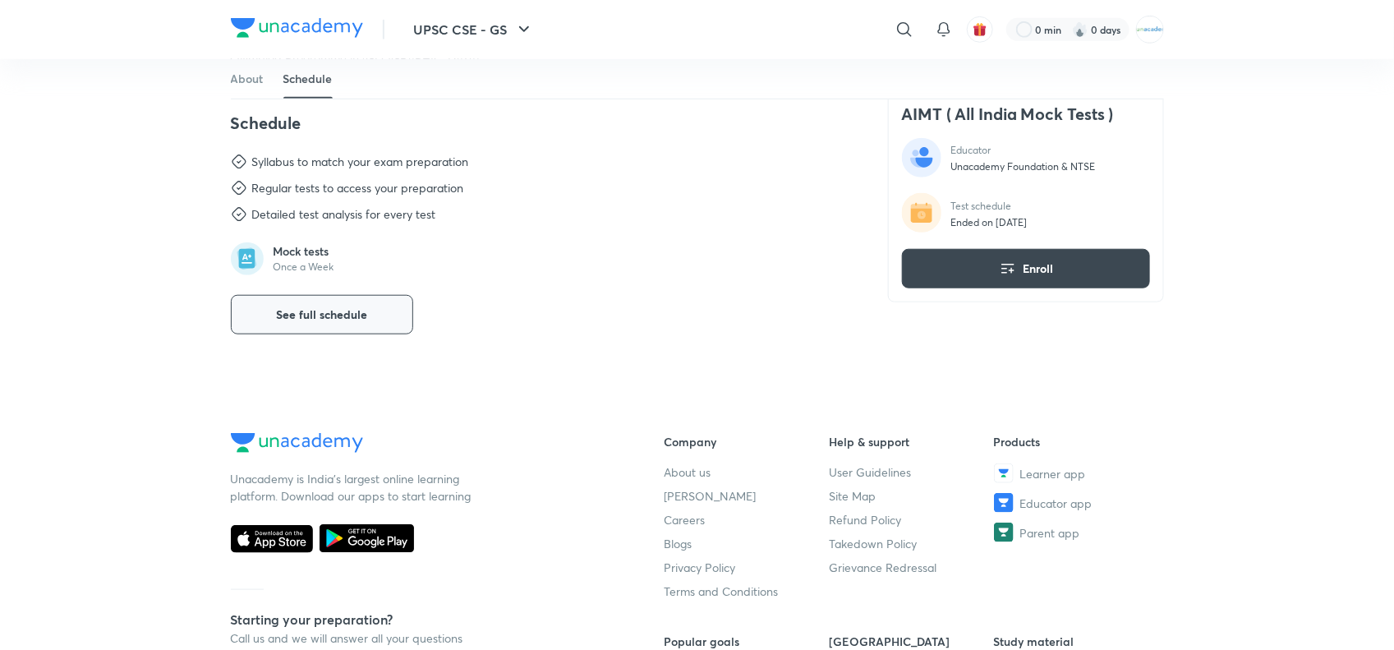
click at [302, 323] on span "See full schedule" at bounding box center [321, 314] width 91 height 16
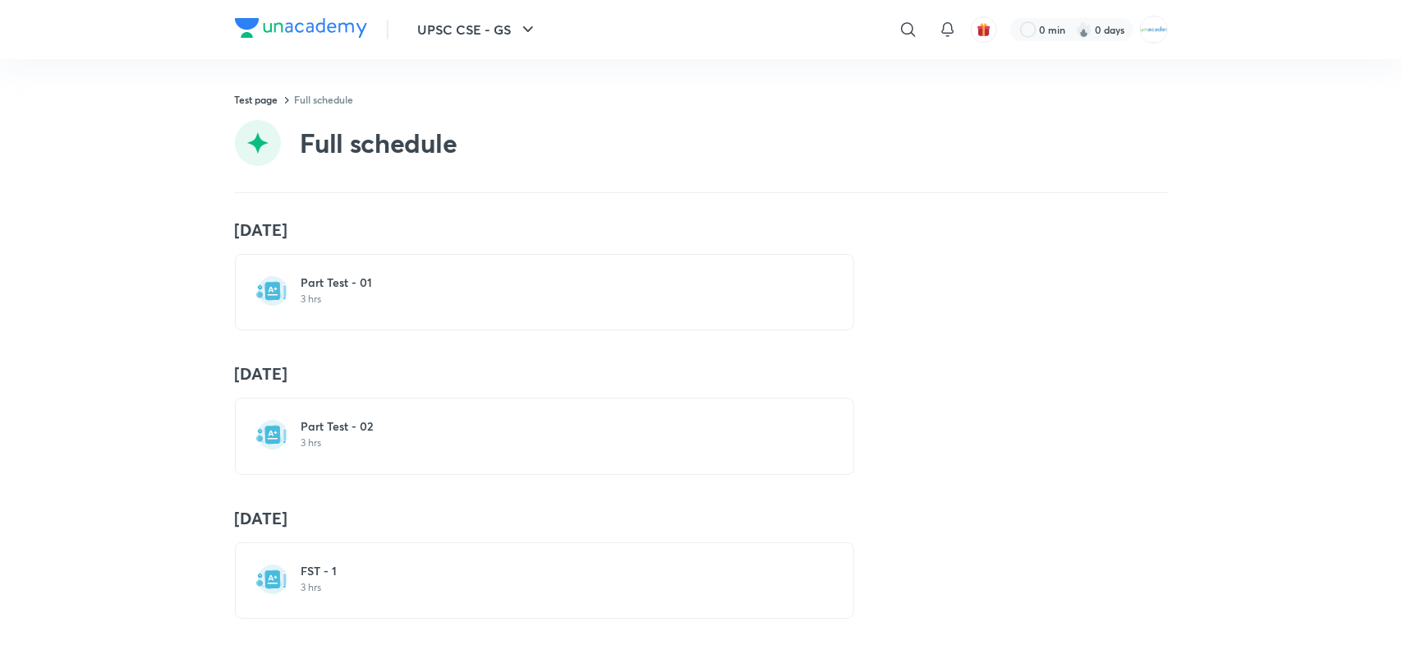
scroll to position [602, 0]
click at [304, 614] on div "13 Jul Part Test - 01 3 hrs 27 Jul Part Test - 02 3 hrs 8 Aug FST - 1 3 hrs 10 …" at bounding box center [701, 421] width 1402 height 457
click at [342, 613] on div "13 Jul Part Test - 01 3 hrs 27 Jul Part Test - 02 3 hrs 8 Aug FST - 1 3 hrs 10 …" at bounding box center [701, 421] width 1402 height 457
click at [282, 596] on div "FST - 5 3 hrs" at bounding box center [544, 578] width 619 height 76
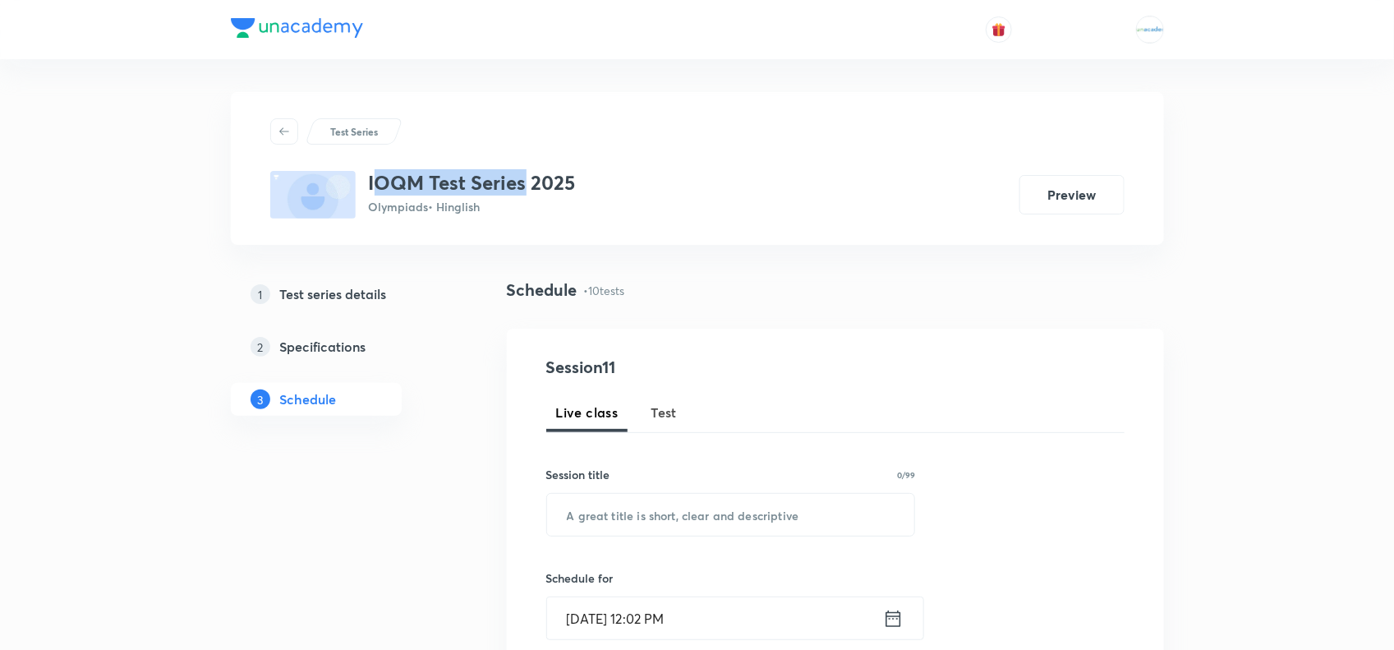
drag, startPoint x: 371, startPoint y: 183, endPoint x: 527, endPoint y: 181, distance: 155.3
click at [527, 181] on h3 "IOQM Test Series 2025" at bounding box center [472, 183] width 207 height 24
drag, startPoint x: 370, startPoint y: 182, endPoint x: 573, endPoint y: 187, distance: 202.1
click at [573, 187] on h3 "IOQM Test Series 2025" at bounding box center [472, 183] width 207 height 24
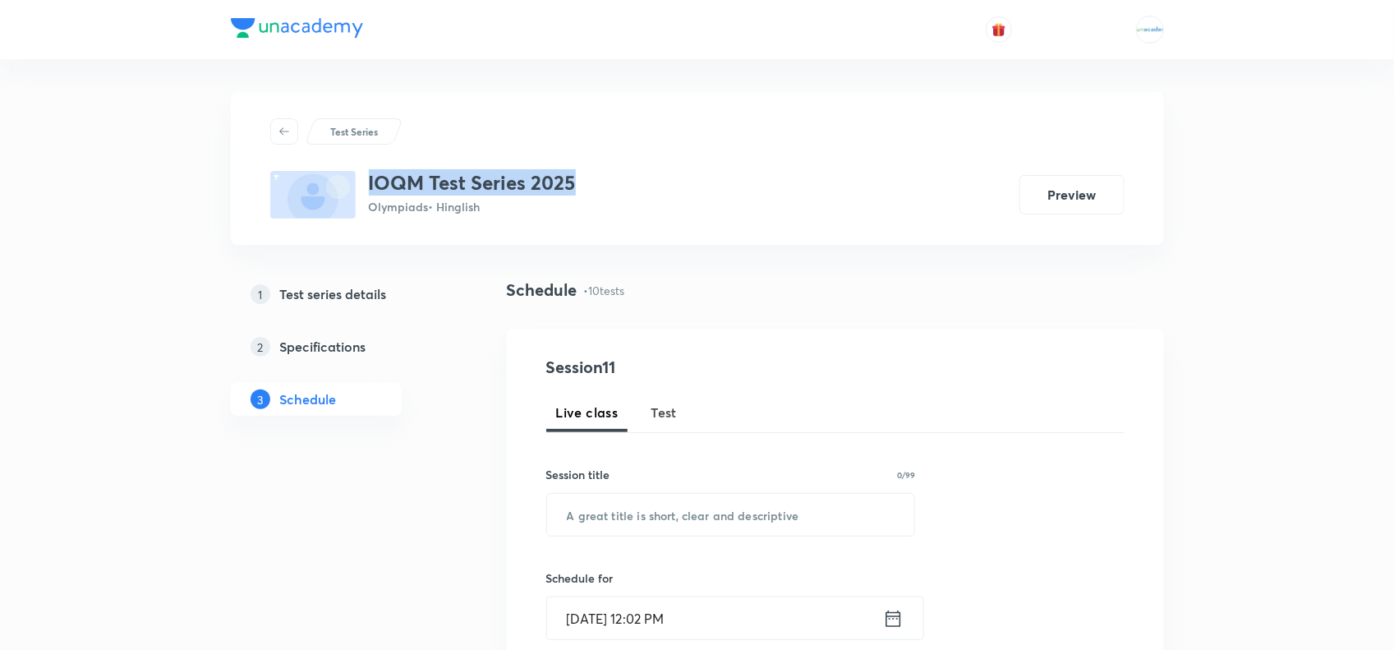
copy h3 "IOQM Test Series 2025"
click at [1042, 197] on button "Preview" at bounding box center [1071, 192] width 105 height 39
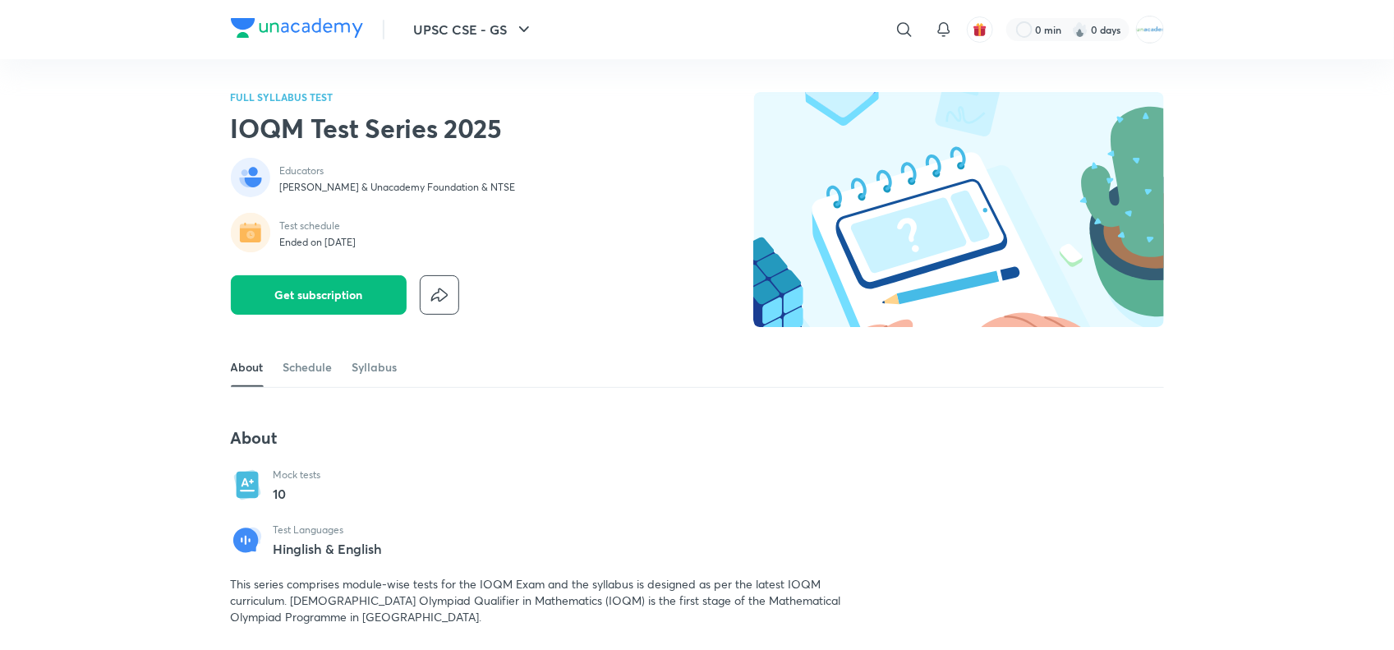
click at [380, 341] on div "FULL SYLLABUS TEST IOQM Test Series 2025 Educators [PERSON_NAME] & Unacademy Fo…" at bounding box center [697, 219] width 933 height 255
click at [288, 370] on link "Schedule" at bounding box center [307, 366] width 49 height 39
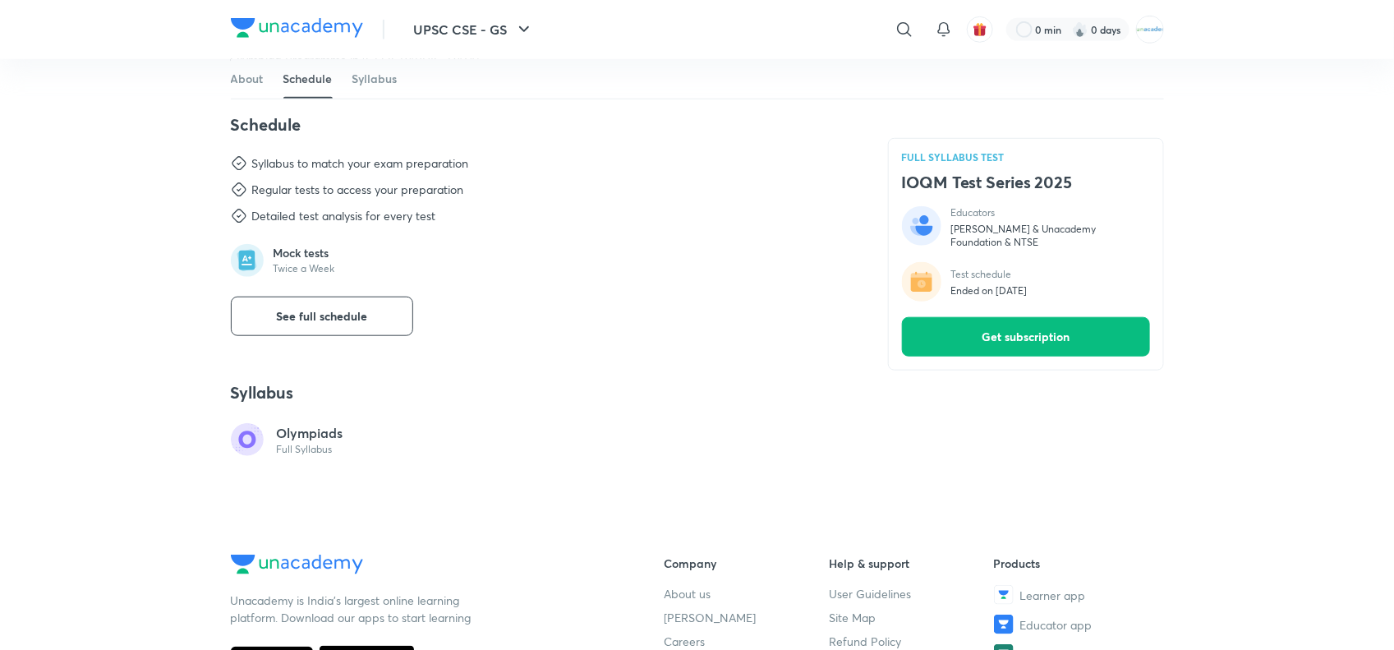
scroll to position [559, 0]
click at [297, 319] on span "See full schedule" at bounding box center [321, 314] width 91 height 16
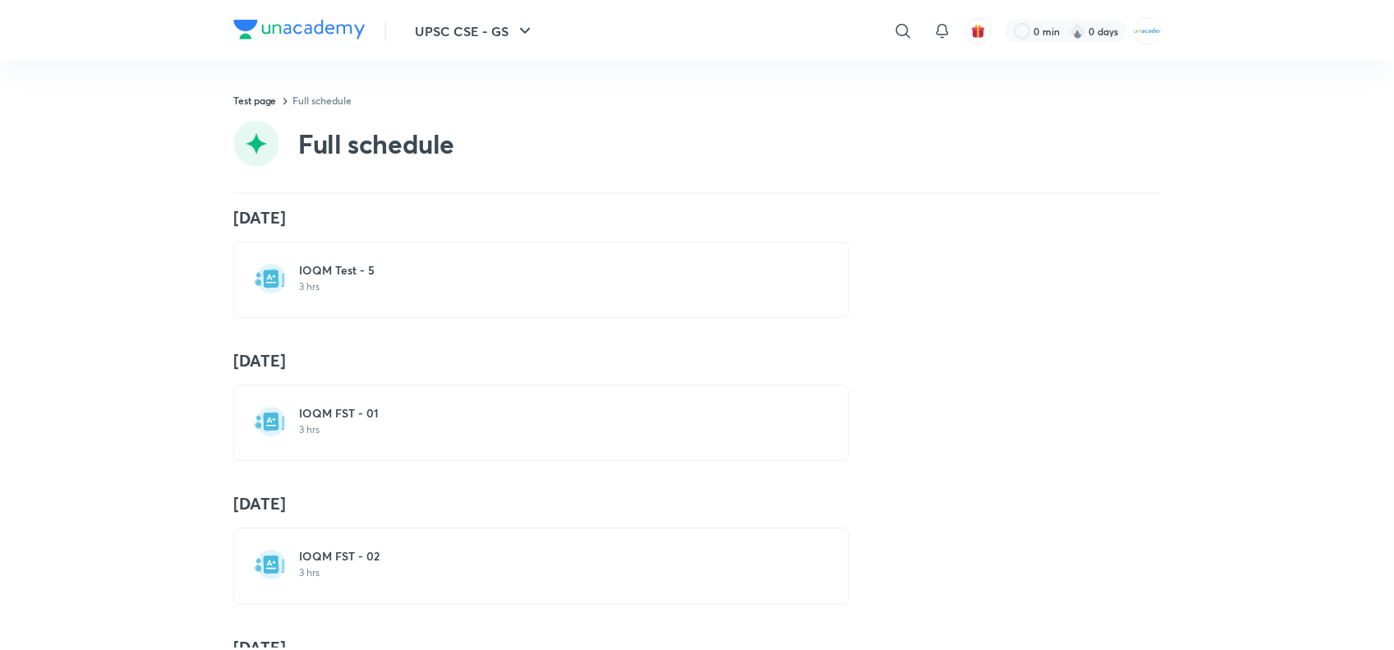
scroll to position [1039, 0]
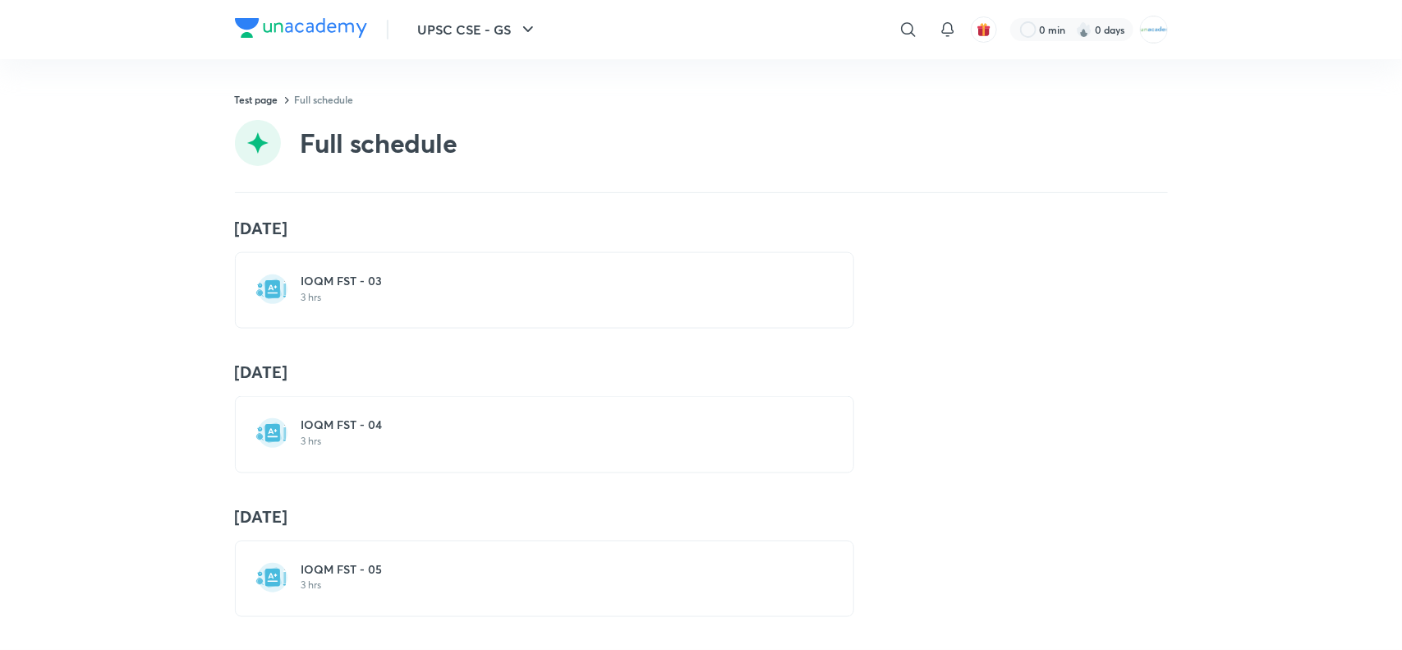
click at [322, 561] on h6 "IOQM FST - 05" at bounding box center [554, 569] width 506 height 16
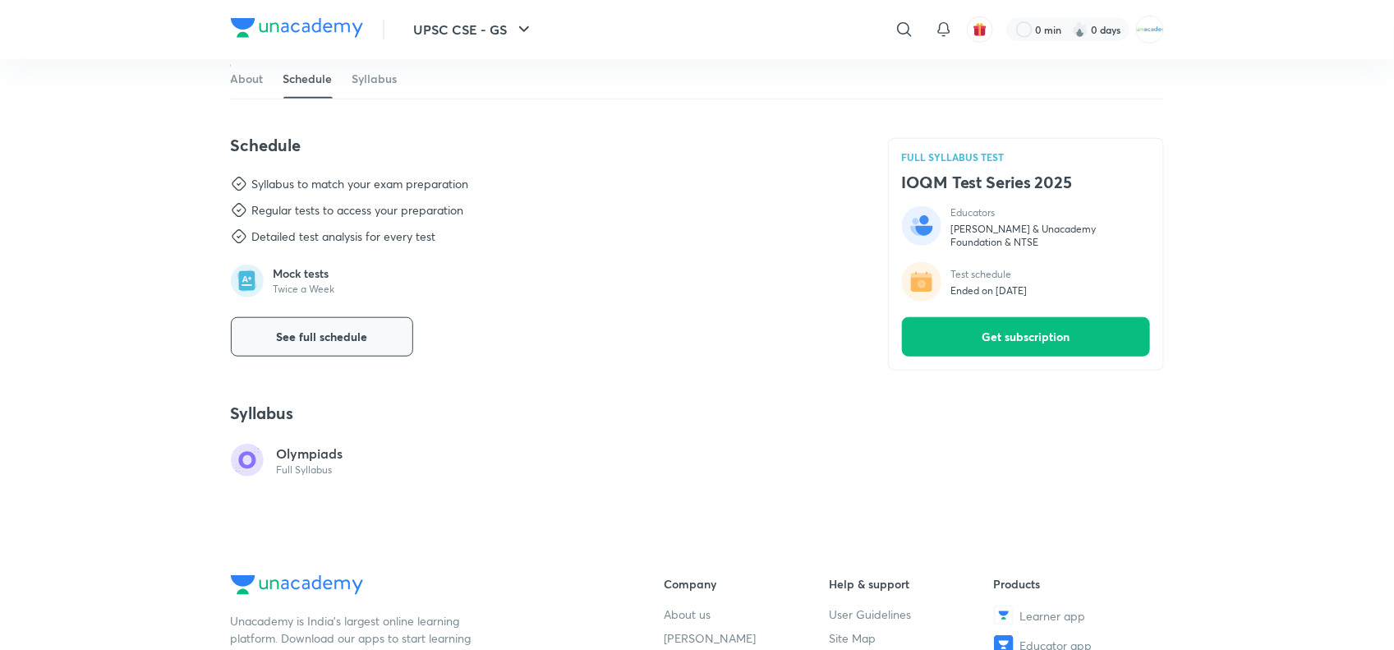
scroll to position [559, 0]
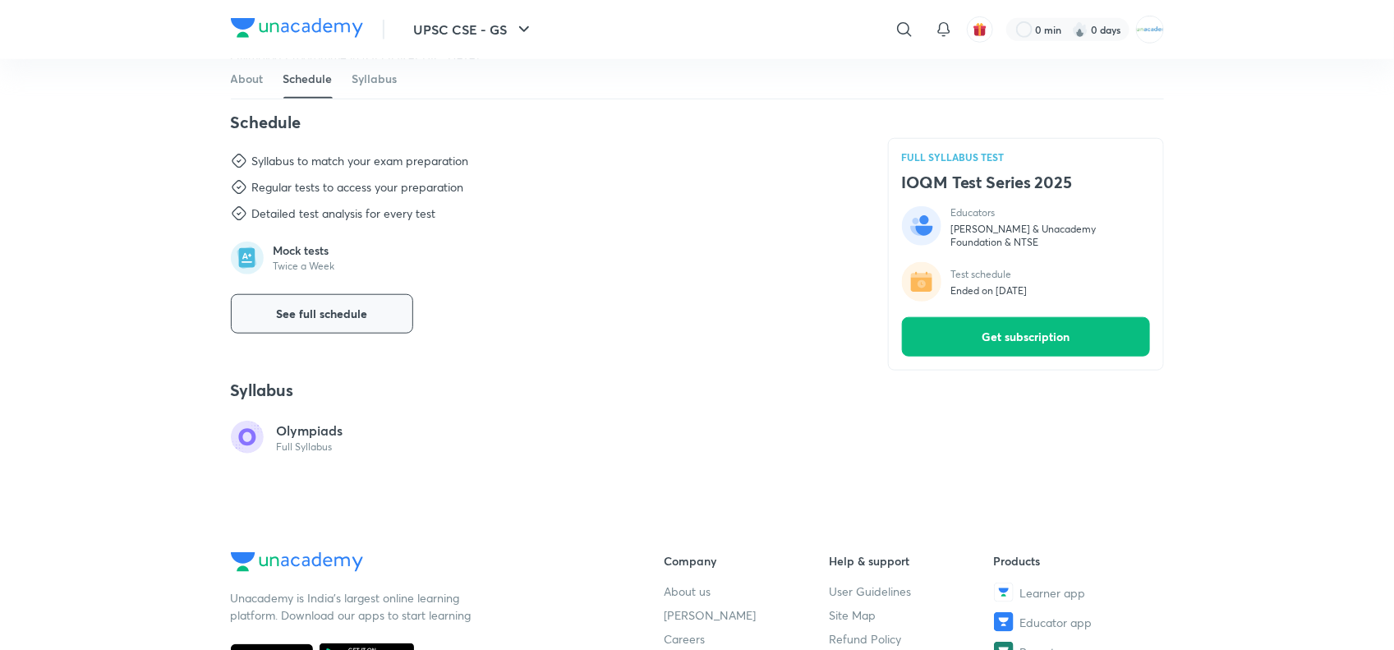
click at [276, 315] on span "See full schedule" at bounding box center [321, 314] width 91 height 16
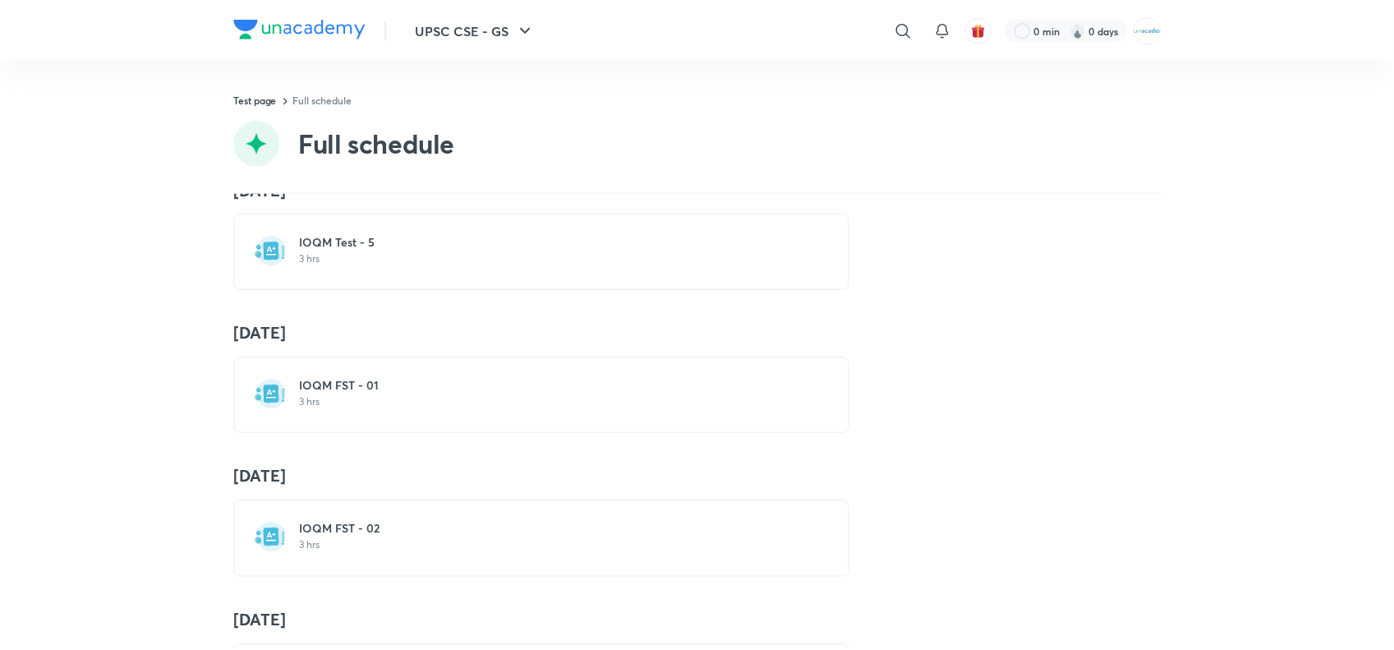
scroll to position [1039, 0]
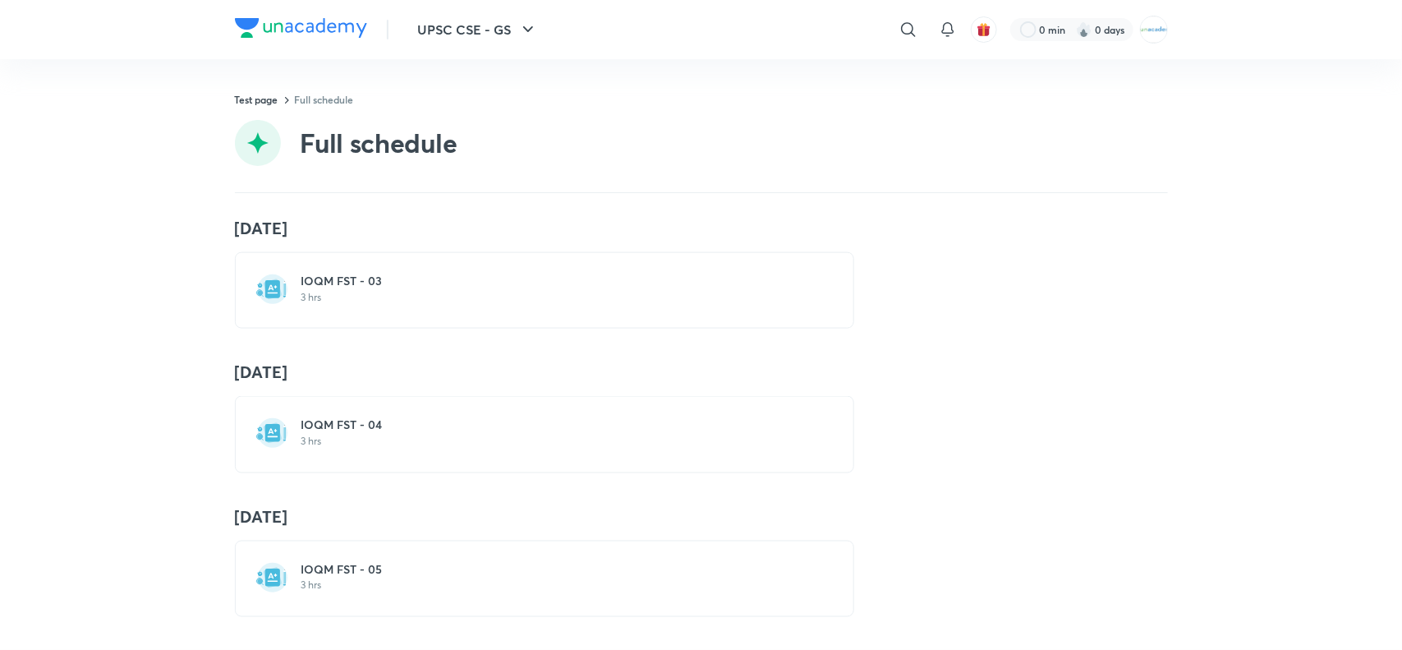
click at [331, 416] on h6 "IOQM FST - 04" at bounding box center [554, 424] width 506 height 16
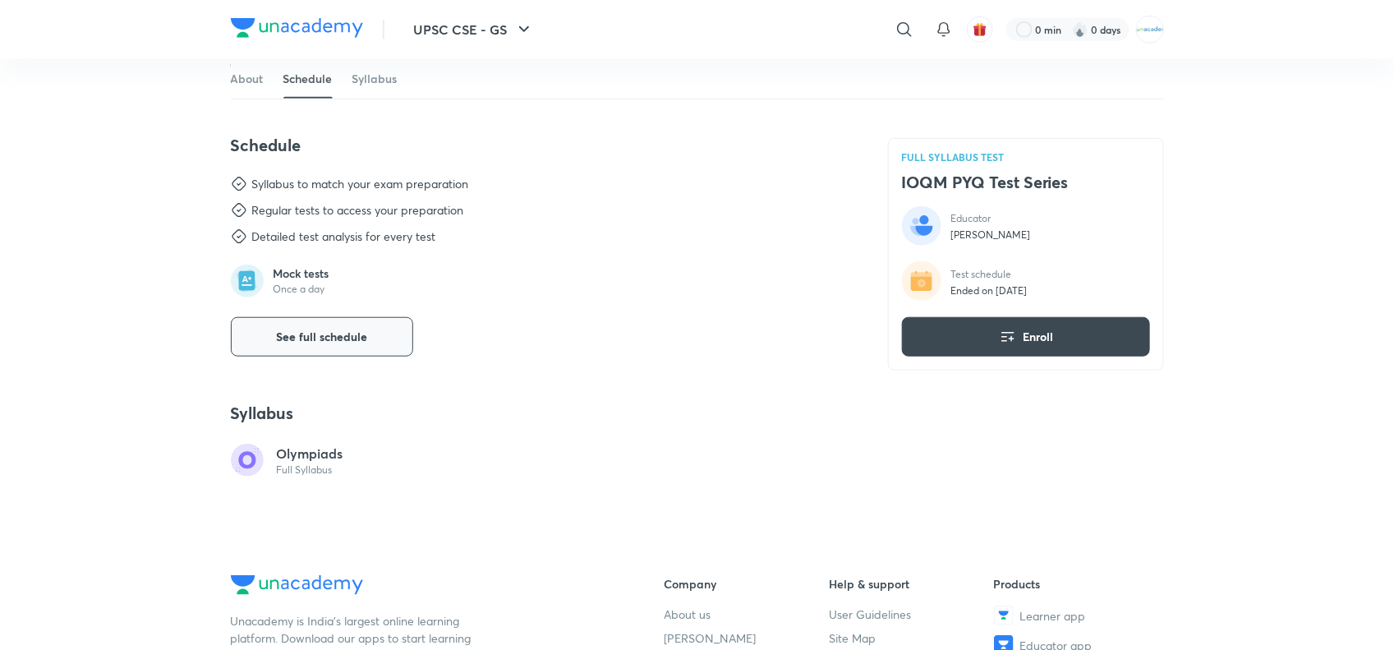
click at [293, 345] on span "See full schedule" at bounding box center [321, 337] width 91 height 16
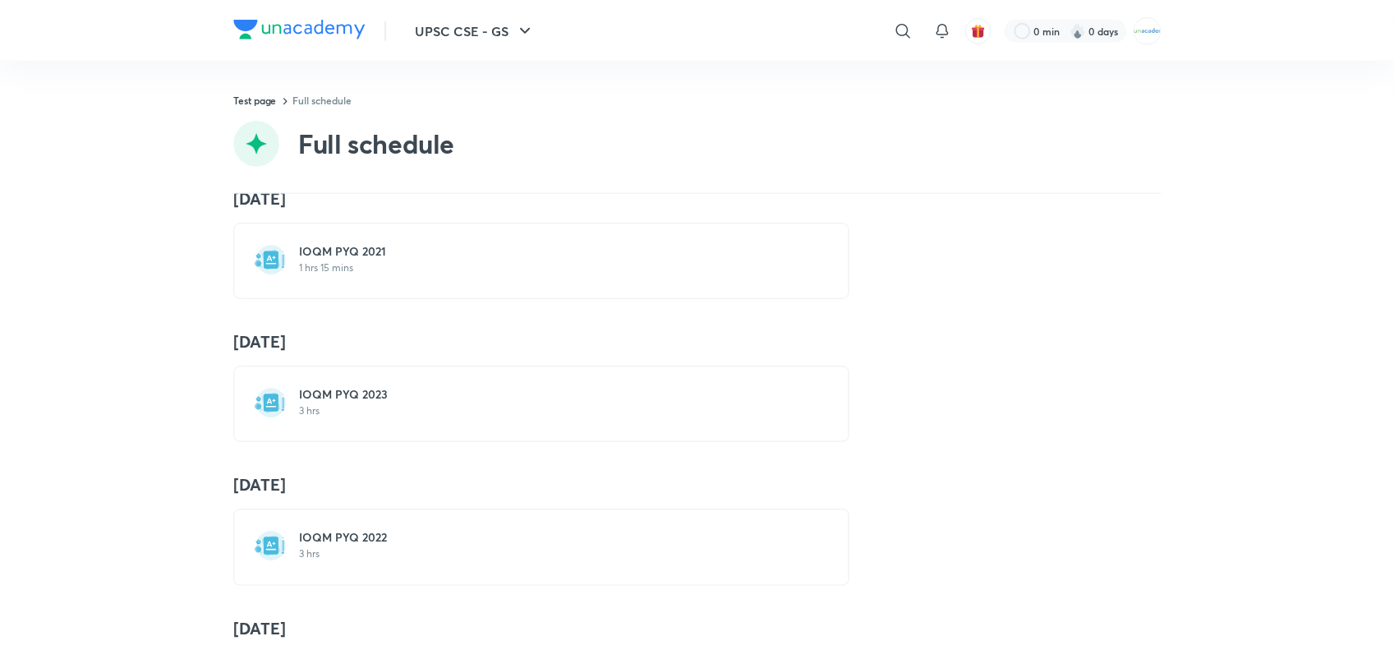
scroll to position [748, 0]
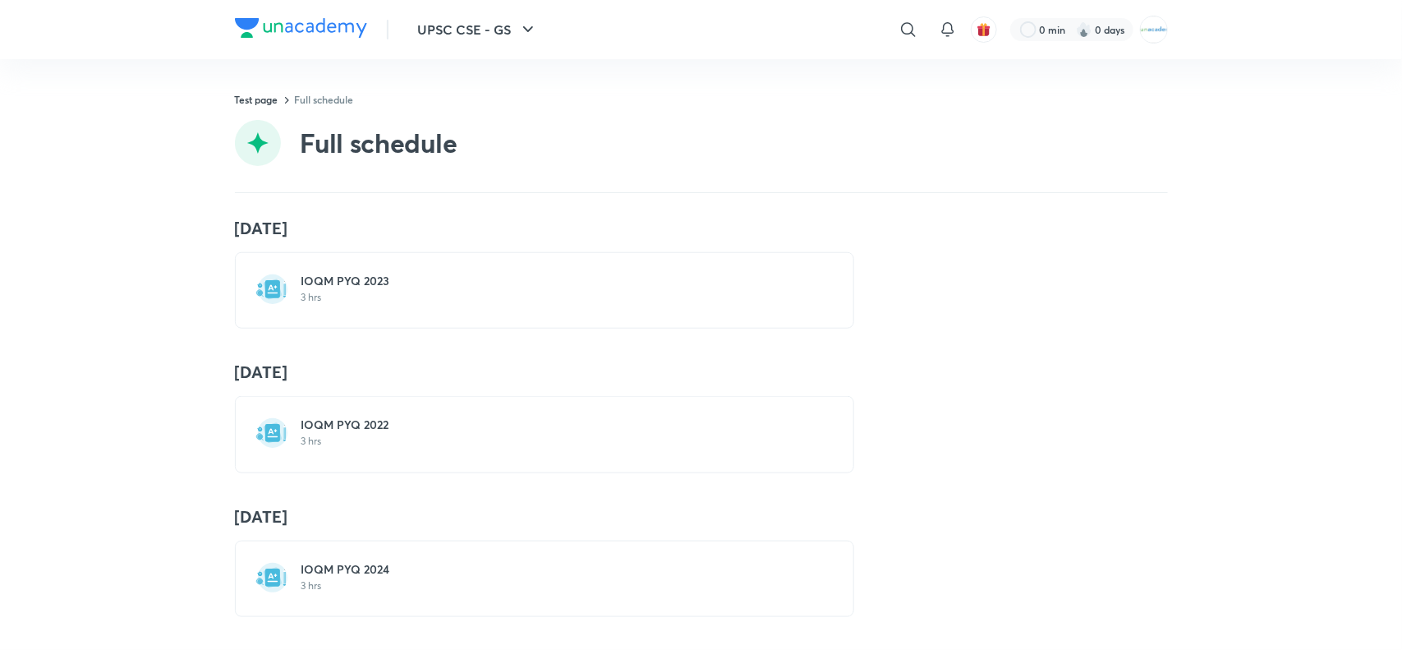
click at [324, 561] on h6 "IOQM PYQ 2024" at bounding box center [554, 569] width 506 height 16
